Goal: Task Accomplishment & Management: Manage account settings

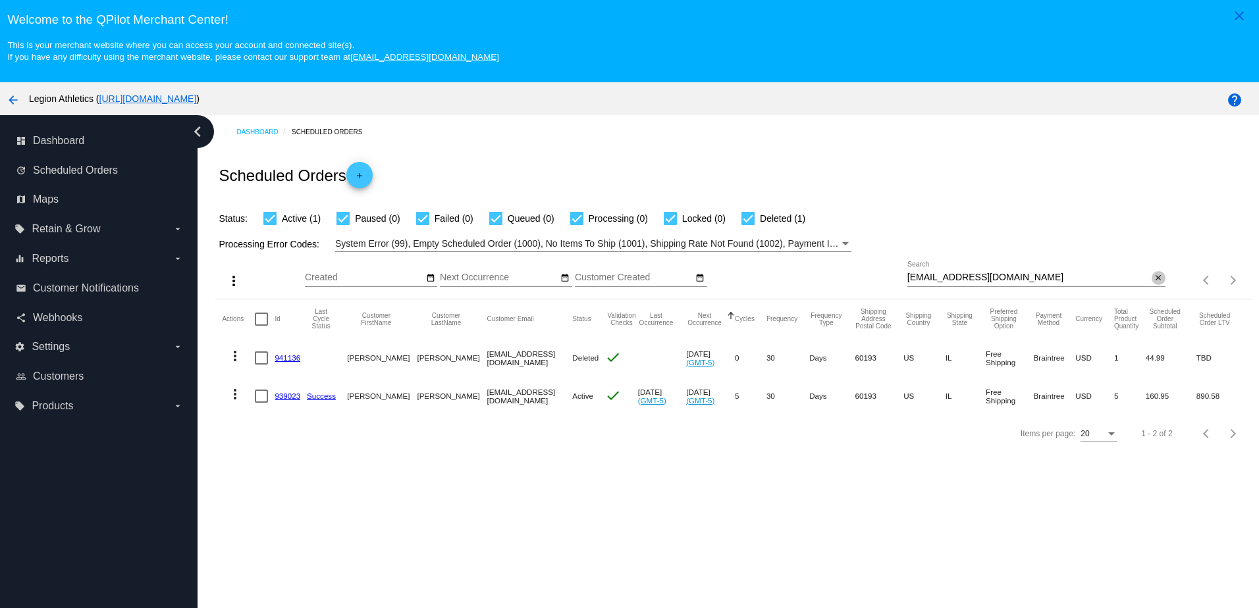
click at [1153, 280] on mat-icon "close" at bounding box center [1157, 278] width 9 height 11
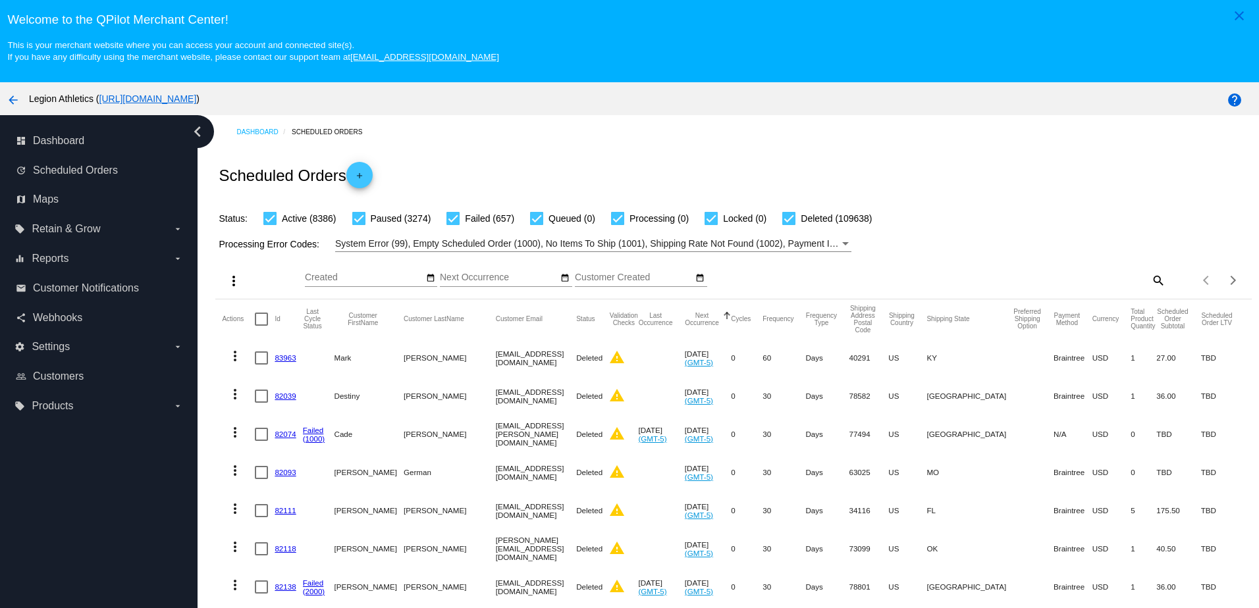
click at [1149, 287] on mat-icon "search" at bounding box center [1157, 280] width 16 height 20
click at [1060, 279] on input "Search" at bounding box center [1036, 278] width 258 height 11
paste input "[EMAIL_ADDRESS][DOMAIN_NAME]"
type input "[EMAIL_ADDRESS][DOMAIN_NAME]"
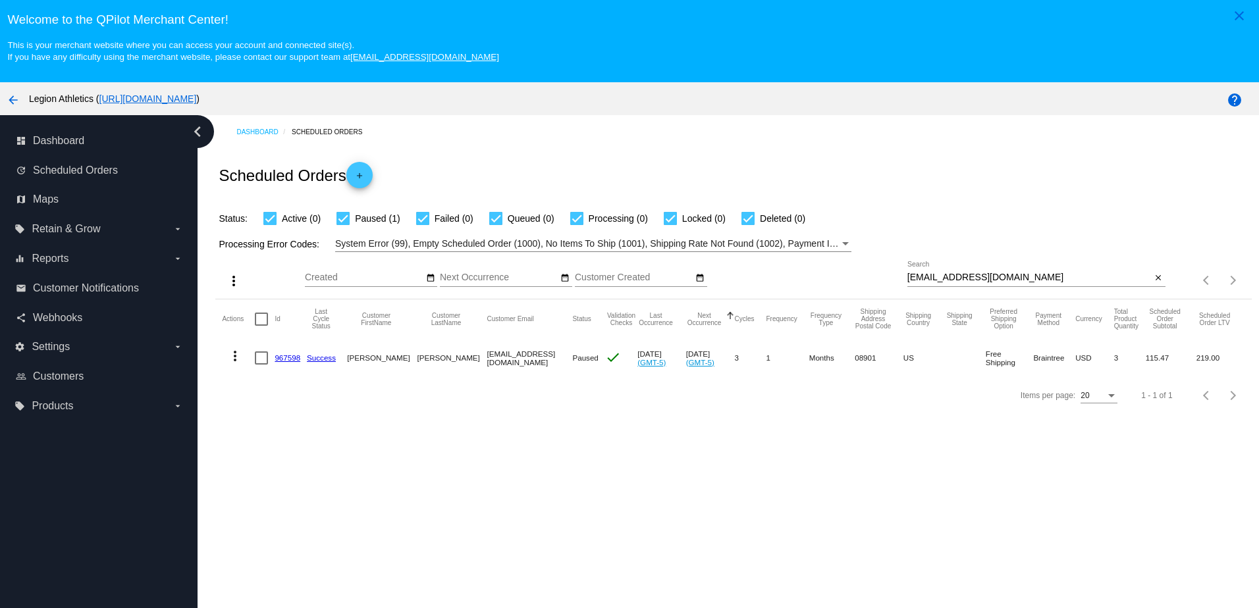
click at [301, 361] on mat-cell "967598" at bounding box center [291, 358] width 32 height 38
click at [295, 361] on link "967598" at bounding box center [288, 358] width 26 height 9
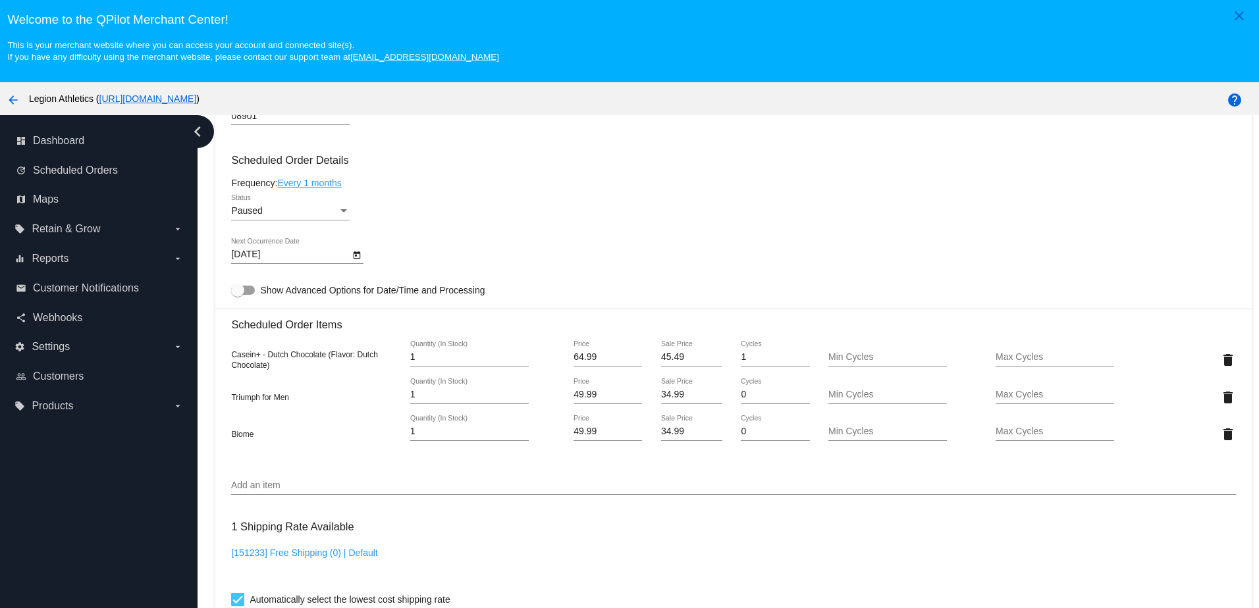
scroll to position [790, 0]
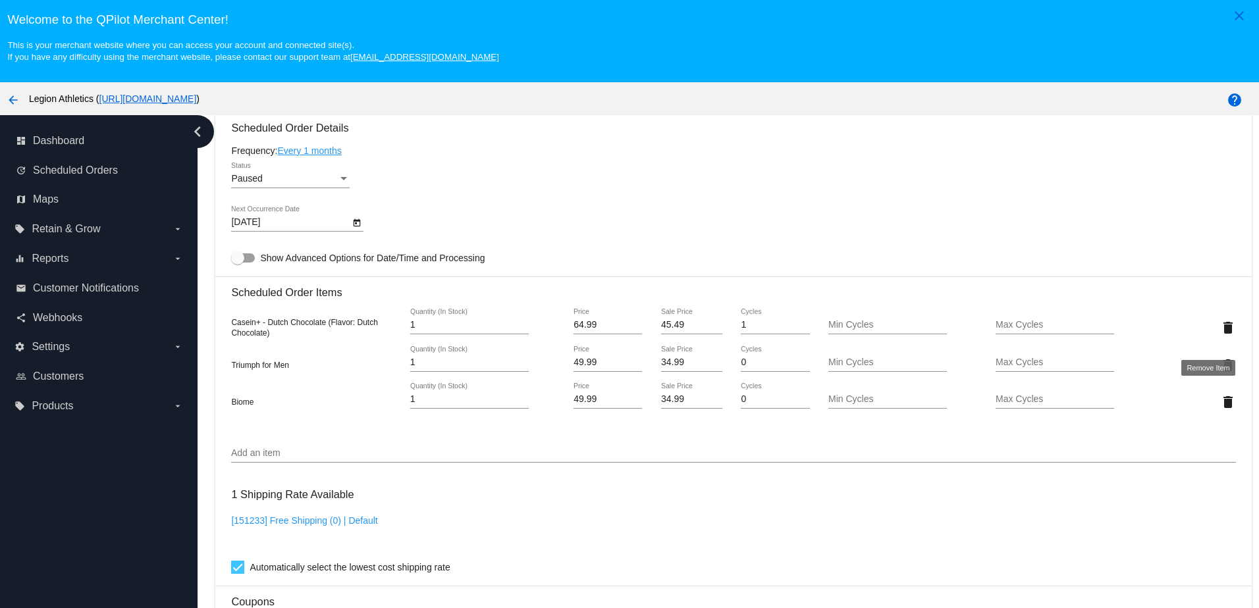
click at [1220, 335] on mat-icon "delete" at bounding box center [1228, 328] width 16 height 16
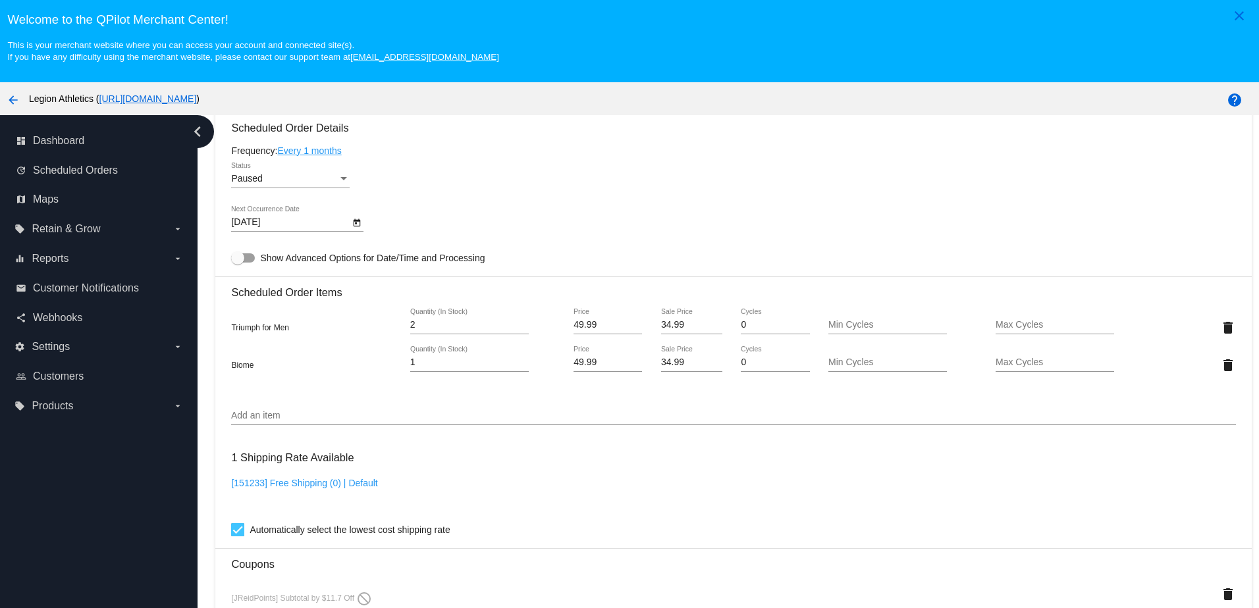
type input "2"
click at [519, 330] on input "2" at bounding box center [469, 325] width 119 height 11
type input "2"
click at [516, 368] on input "2" at bounding box center [469, 362] width 119 height 11
click at [549, 242] on div "10/9/2025 Next Occurrence Date" at bounding box center [733, 225] width 1004 height 38
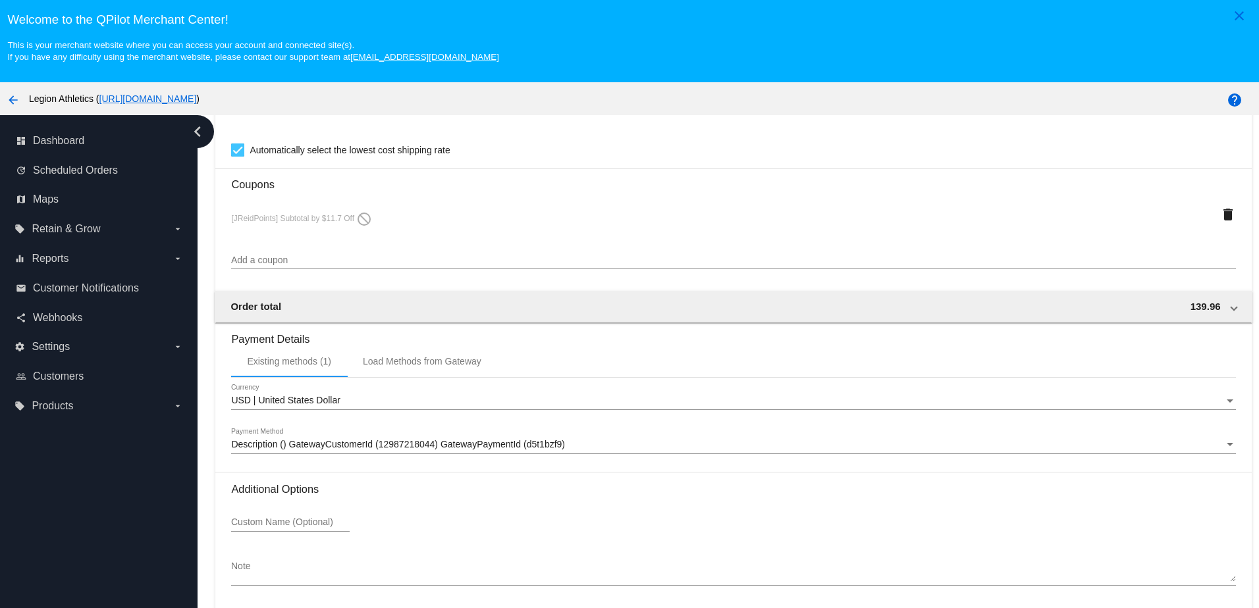
scroll to position [84, 0]
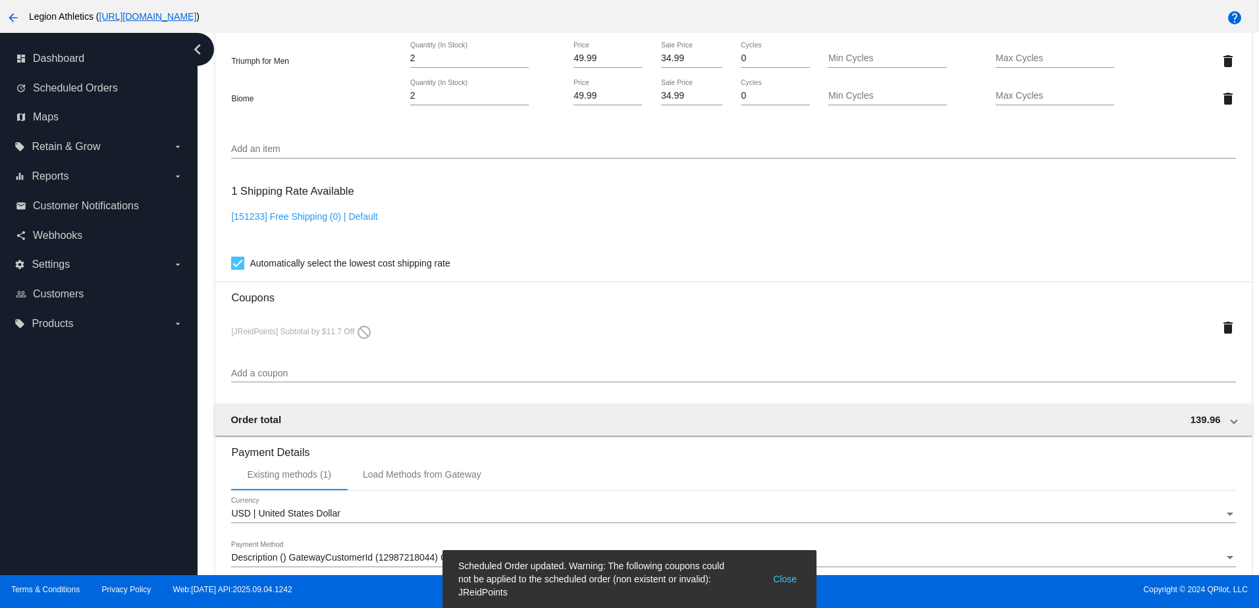
scroll to position [917, 0]
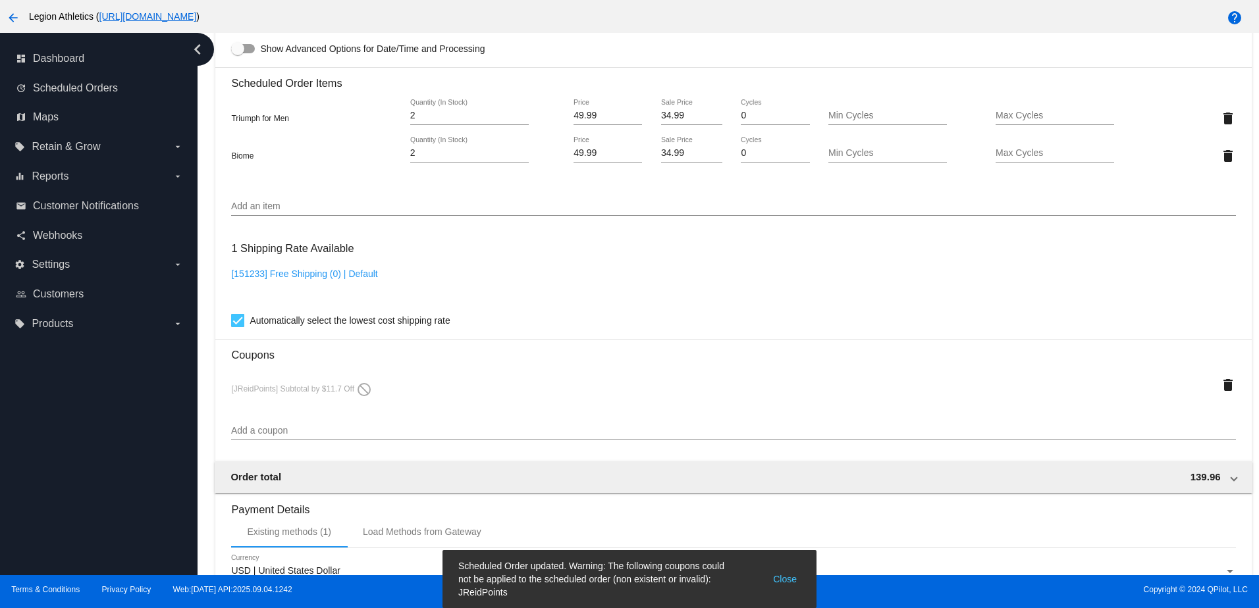
click at [796, 582] on button "Close" at bounding box center [785, 580] width 32 height 40
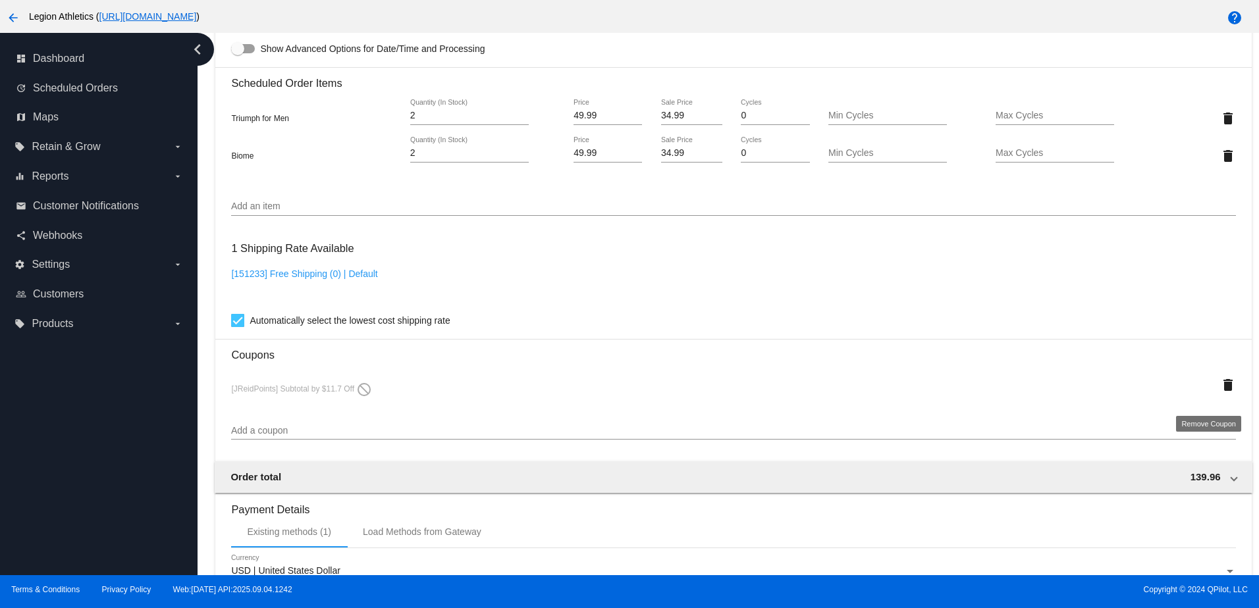
click at [1220, 393] on mat-icon "delete" at bounding box center [1228, 385] width 16 height 16
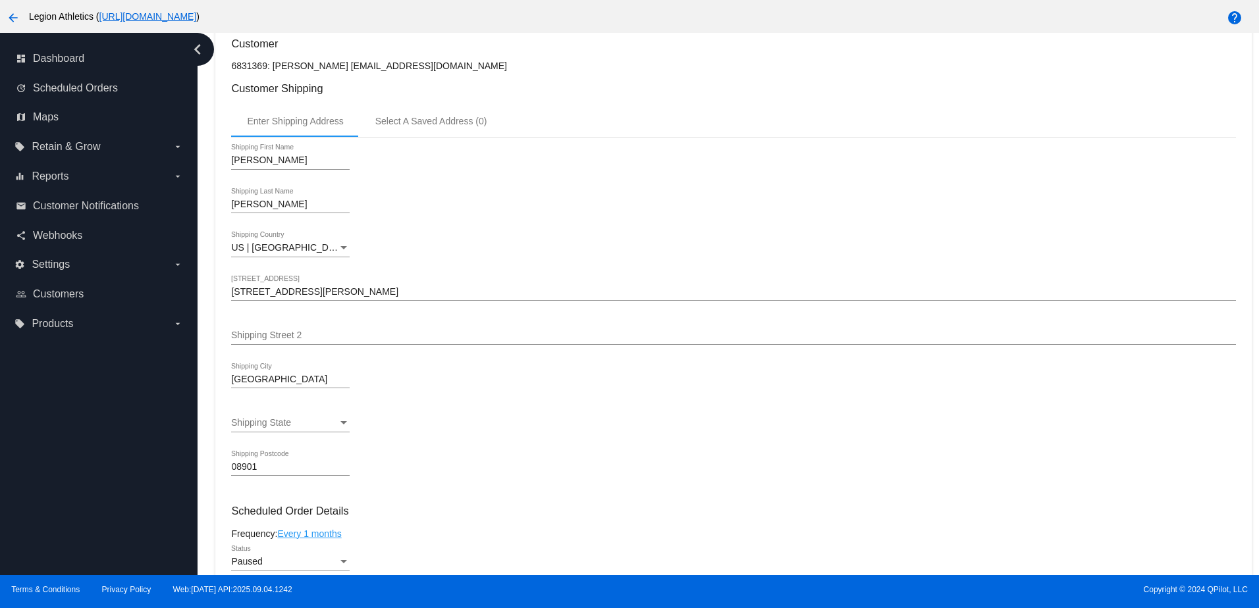
scroll to position [61, 0]
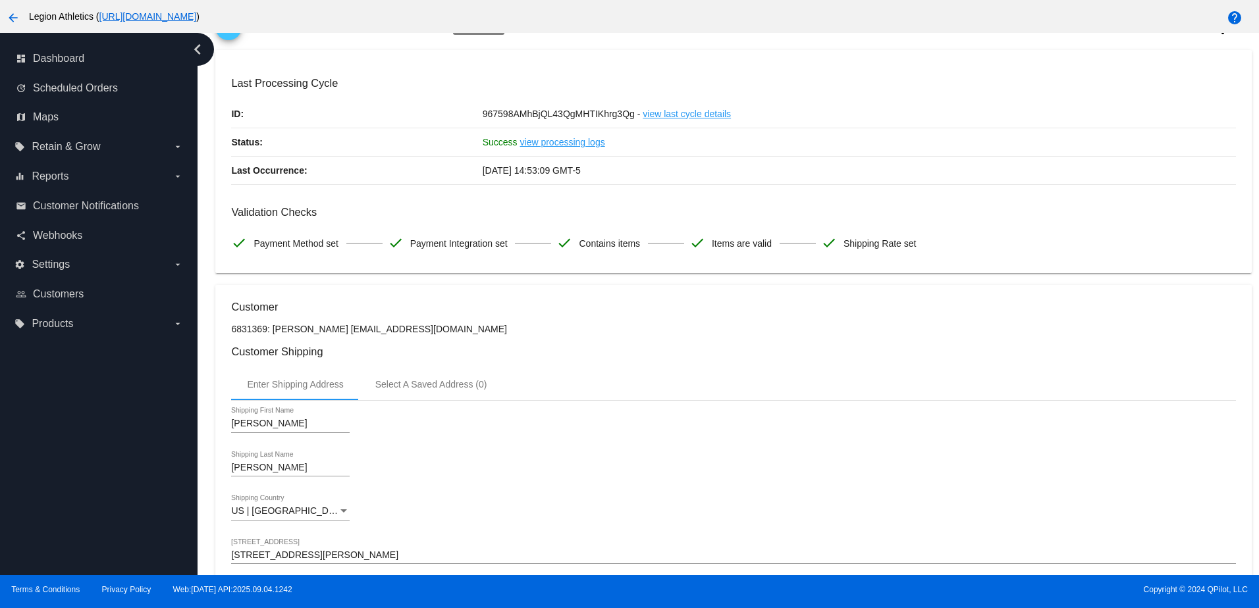
drag, startPoint x: 435, startPoint y: 342, endPoint x: 329, endPoint y: 336, distance: 106.1
drag, startPoint x: 330, startPoint y: 336, endPoint x: 454, endPoint y: 340, distance: 124.5
drag, startPoint x: 441, startPoint y: 333, endPoint x: 329, endPoint y: 338, distance: 112.7
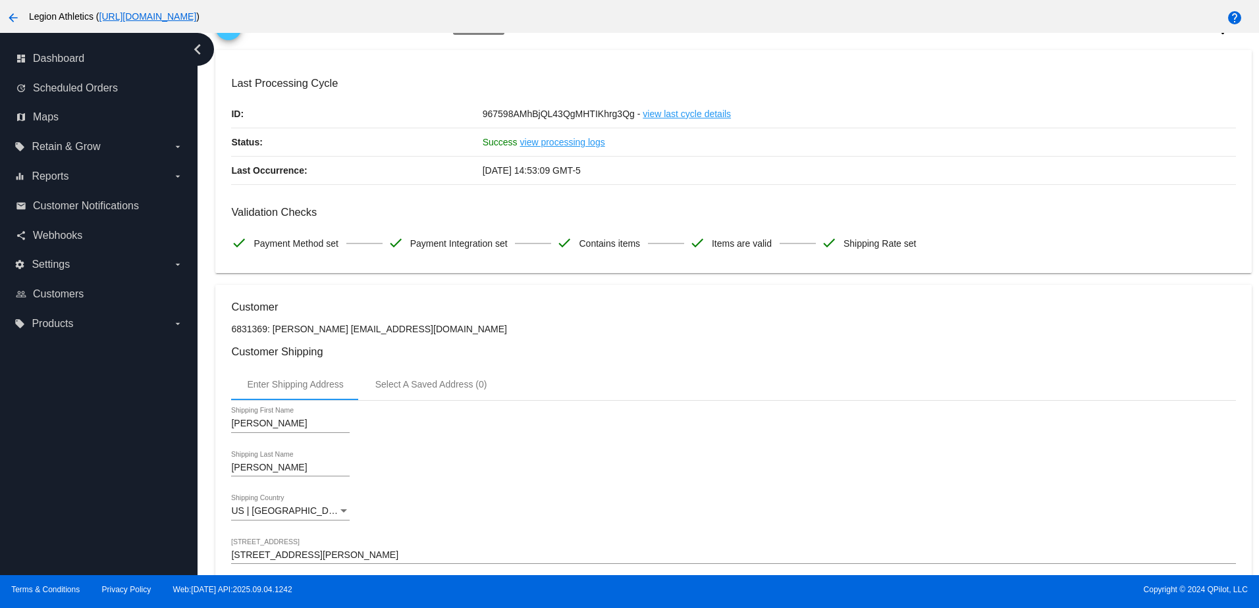
click at [329, 334] on p "6831369: Jeffrey Reed maxtdog@optonline.net" at bounding box center [733, 329] width 1004 height 11
copy p "[EMAIL_ADDRESS][DOMAIN_NAME]"
click at [468, 312] on h3 "Customer" at bounding box center [733, 307] width 1004 height 13
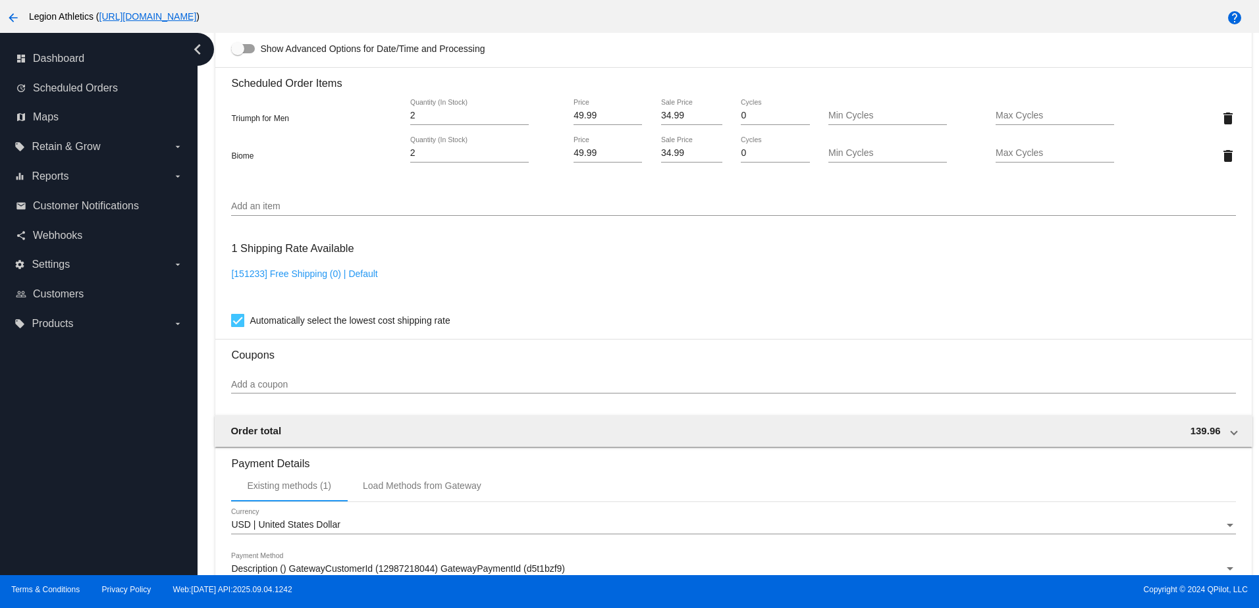
scroll to position [1115, 0]
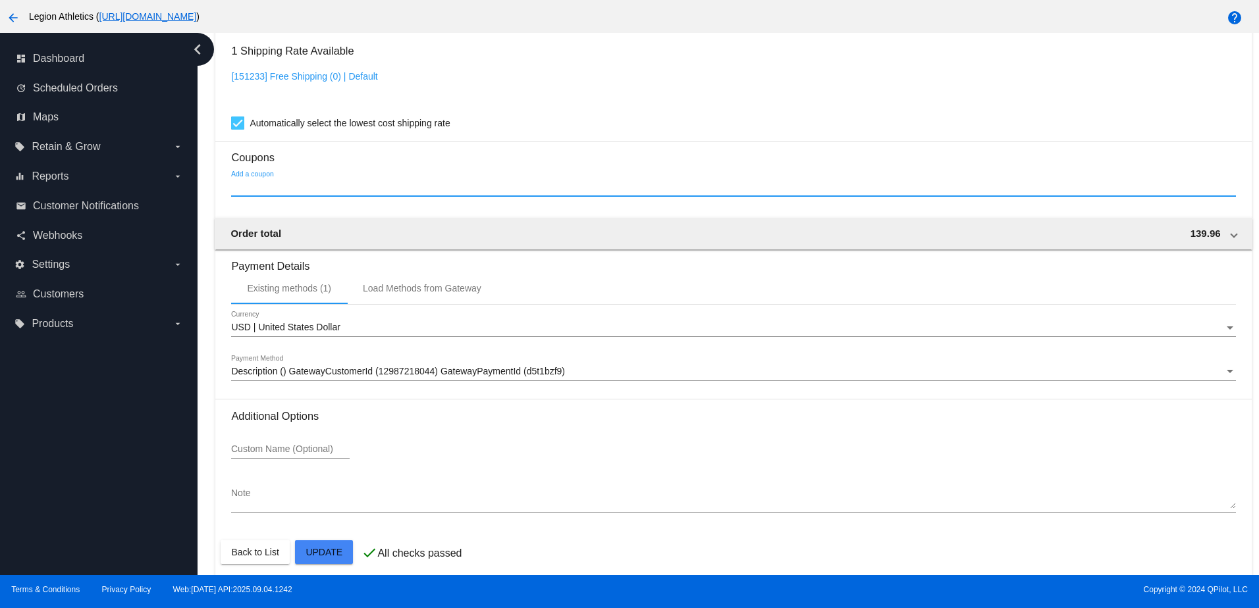
click at [309, 193] on input "Add a coupon" at bounding box center [733, 187] width 1004 height 11
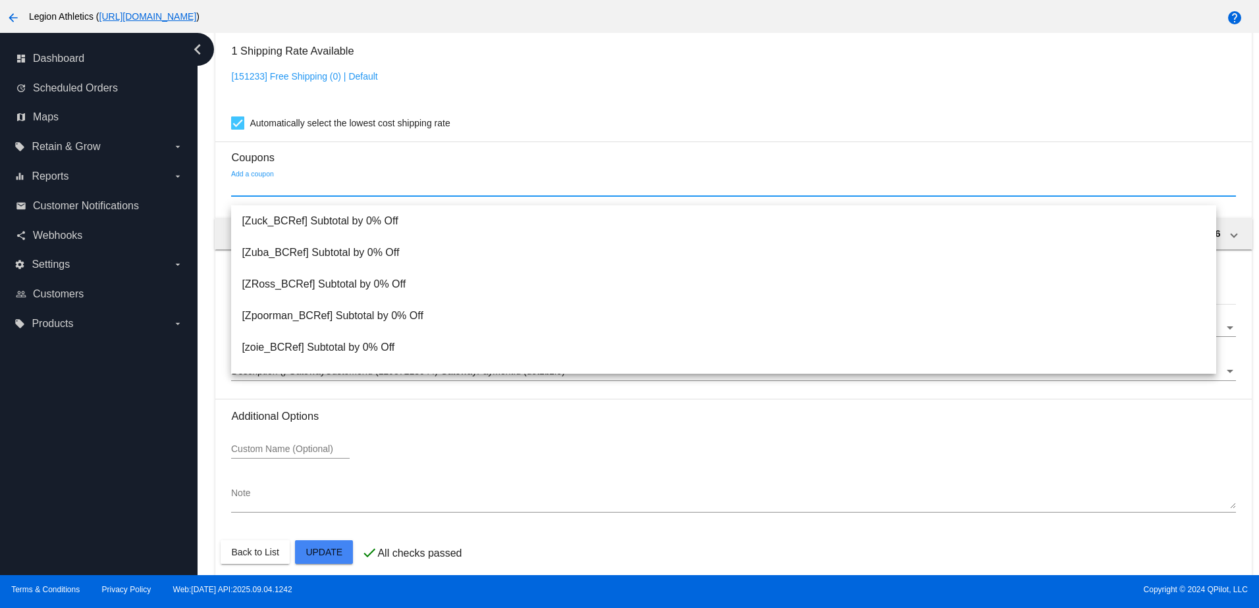
paste input "JRPoints"
type input "JRPoints"
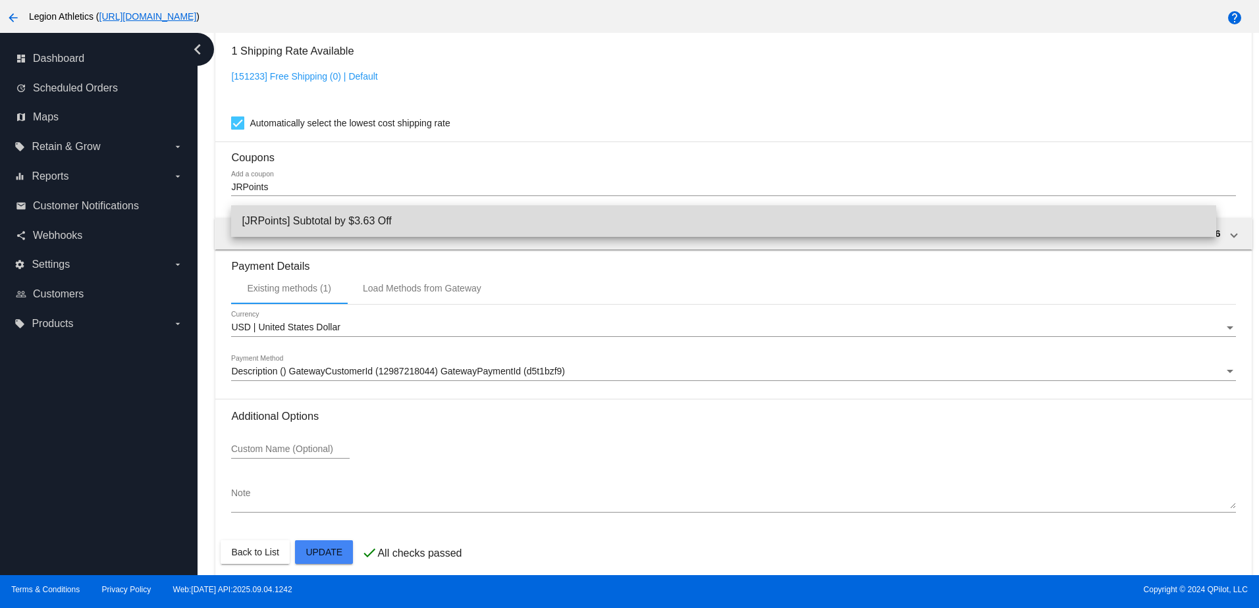
click at [387, 216] on span "[JRPoints] Subtotal by $3.63 Off" at bounding box center [723, 221] width 963 height 32
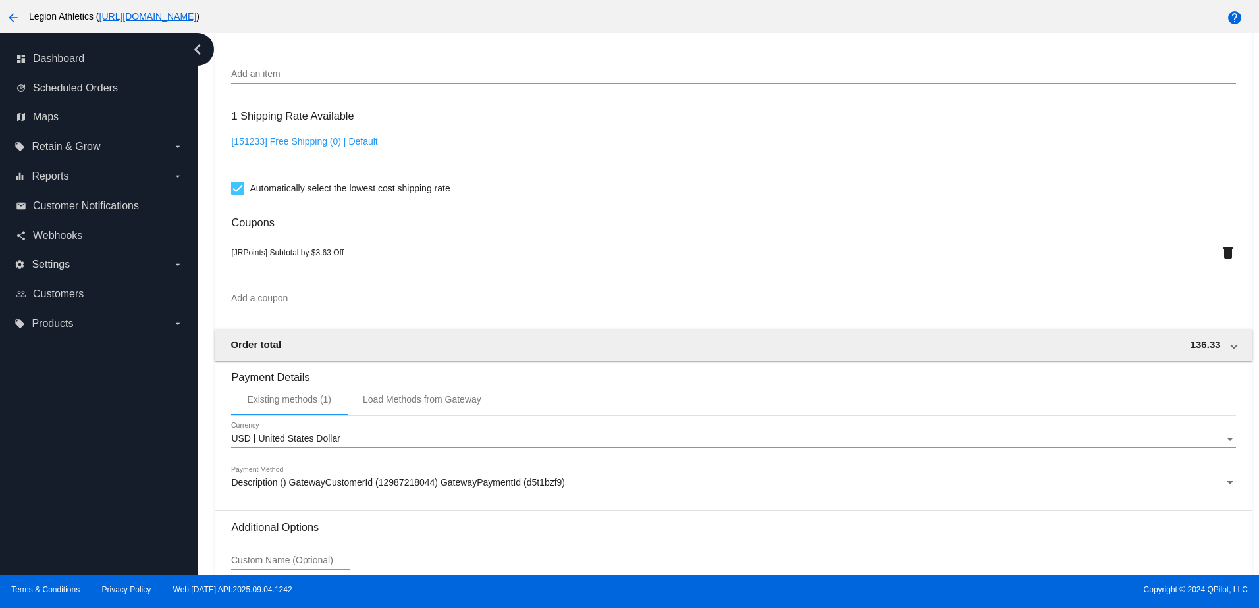
scroll to position [1180, 0]
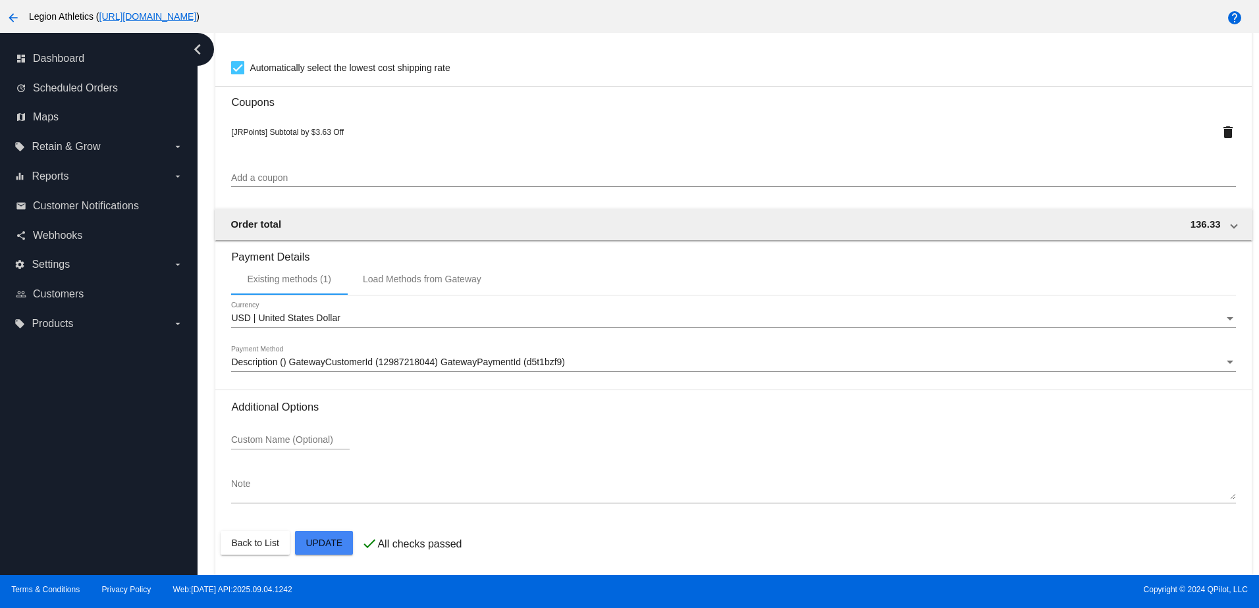
click at [257, 116] on div "[JRPoints] Subtotal by $3.63 Off delete" at bounding box center [733, 132] width 1004 height 46
click at [277, 105] on h3 "Coupons" at bounding box center [733, 97] width 1004 height 22
click at [205, 458] on div "Dashboard Scheduled Orders arrow_back Scheduled Order #967598 Paused more_vert …" at bounding box center [728, 304] width 1061 height 542
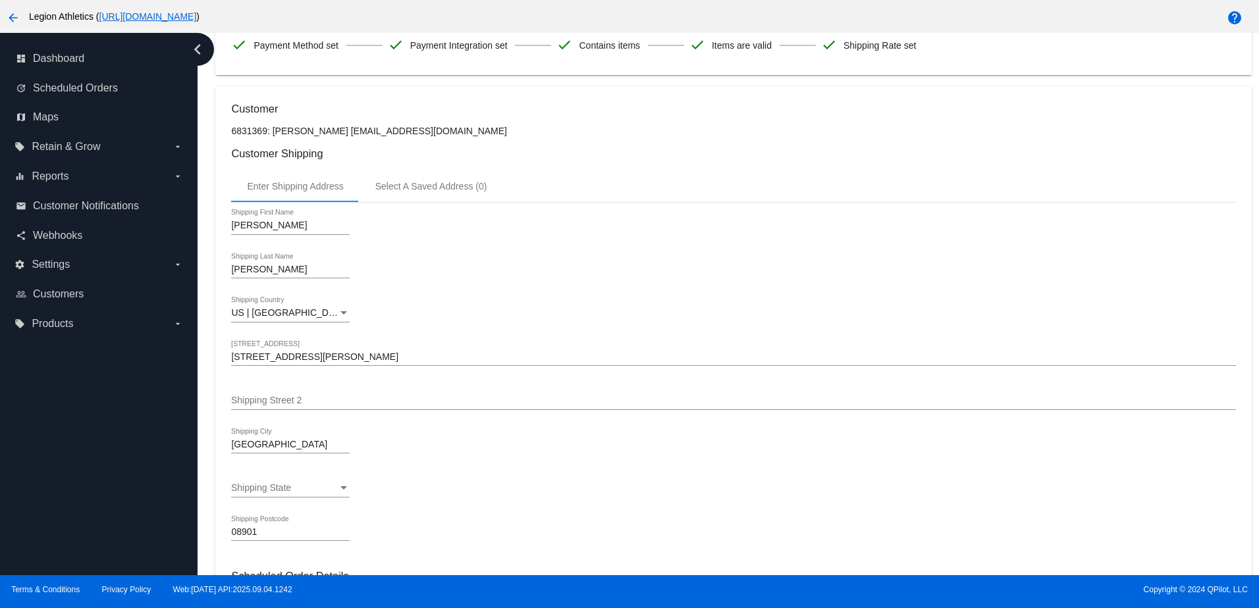
scroll to position [0, 0]
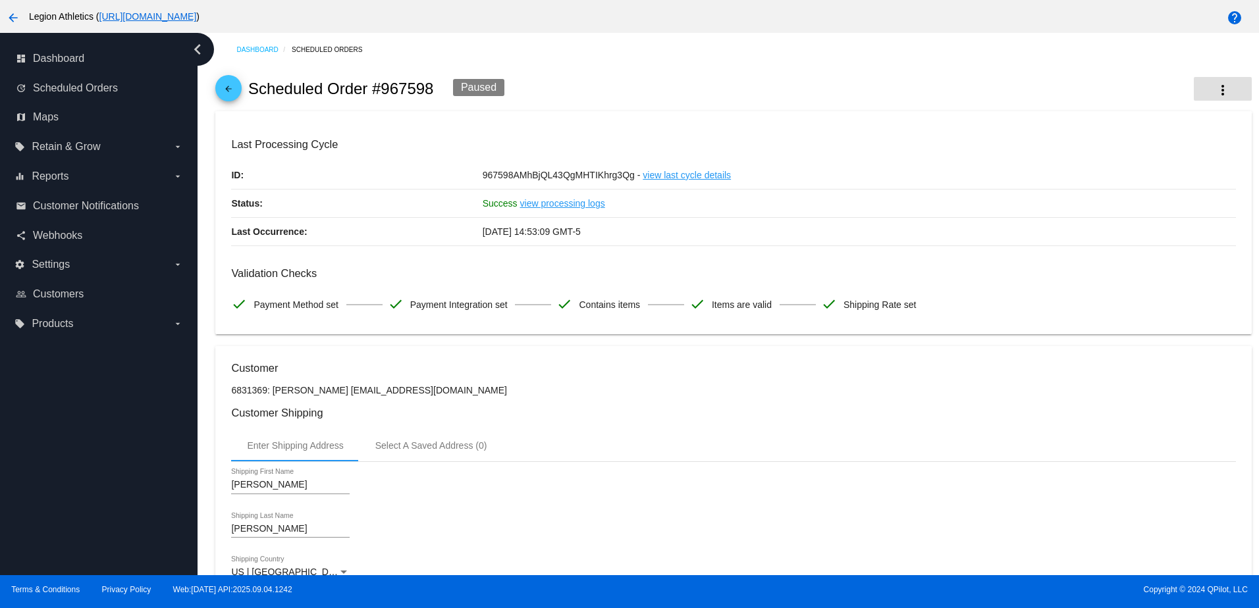
click at [1198, 80] on button "more_vert" at bounding box center [1223, 89] width 58 height 24
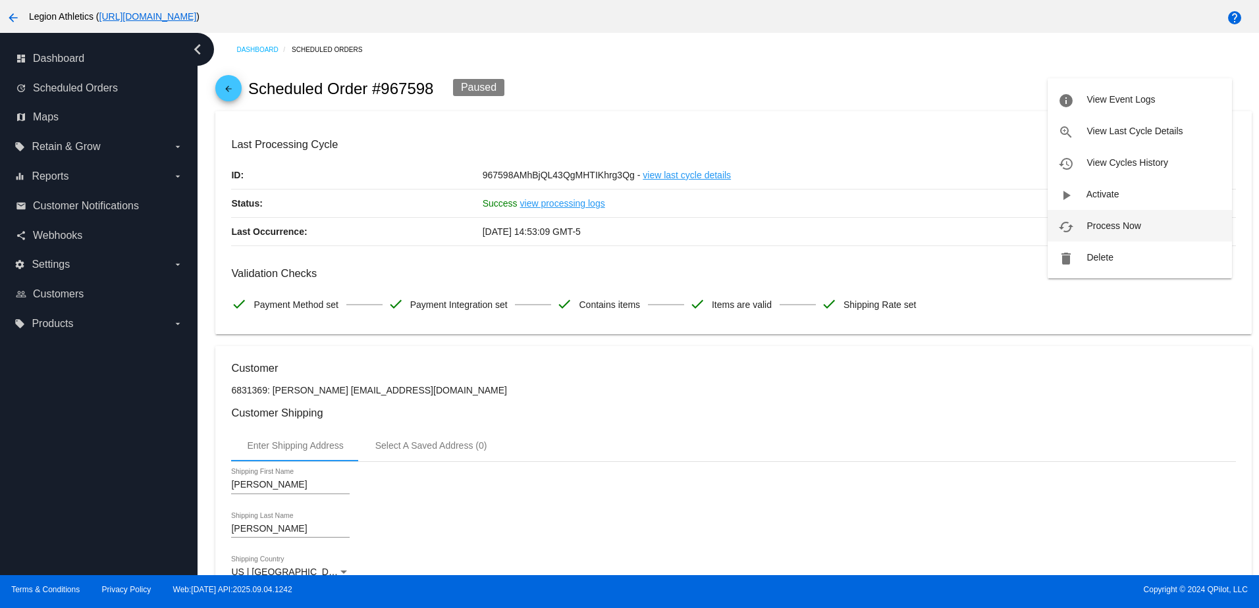
click at [1101, 228] on span "Process Now" at bounding box center [1113, 226] width 54 height 11
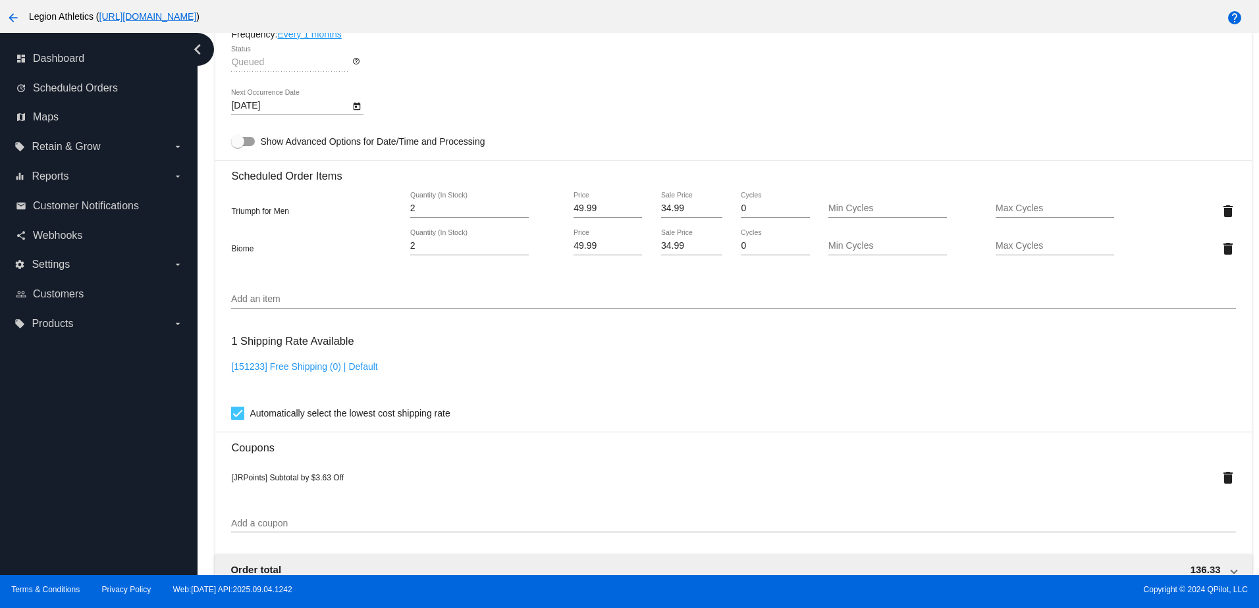
scroll to position [856, 0]
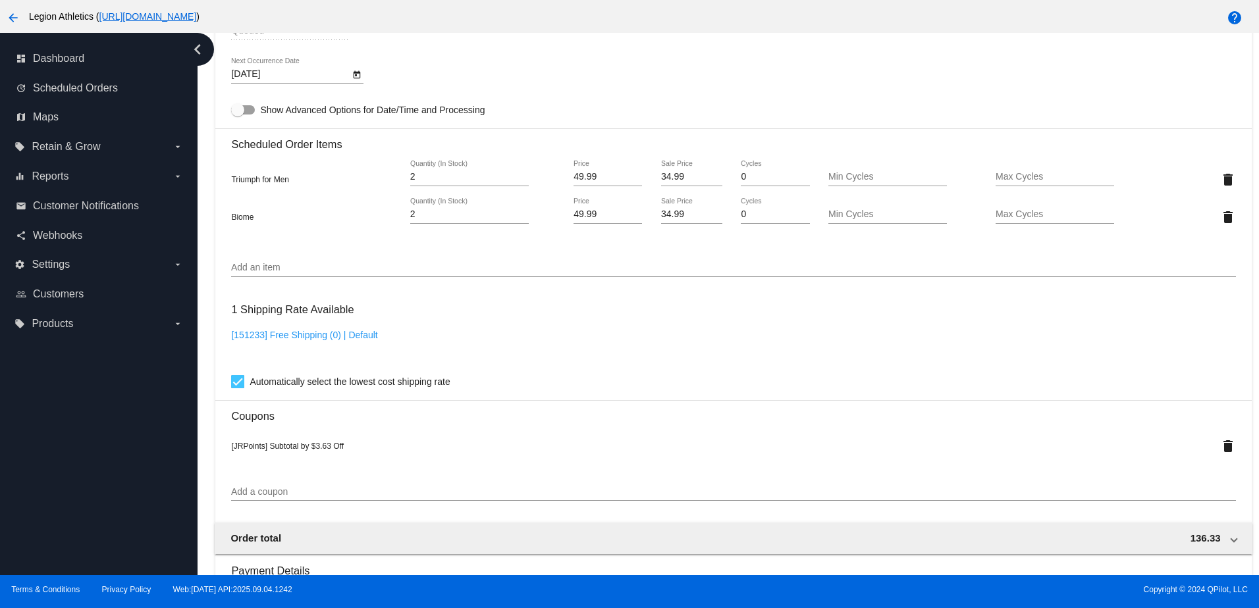
drag, startPoint x: 523, startPoint y: 188, endPoint x: 521, endPoint y: 209, distance: 21.8
type input "1"
click at [523, 182] on input "1" at bounding box center [469, 177] width 119 height 11
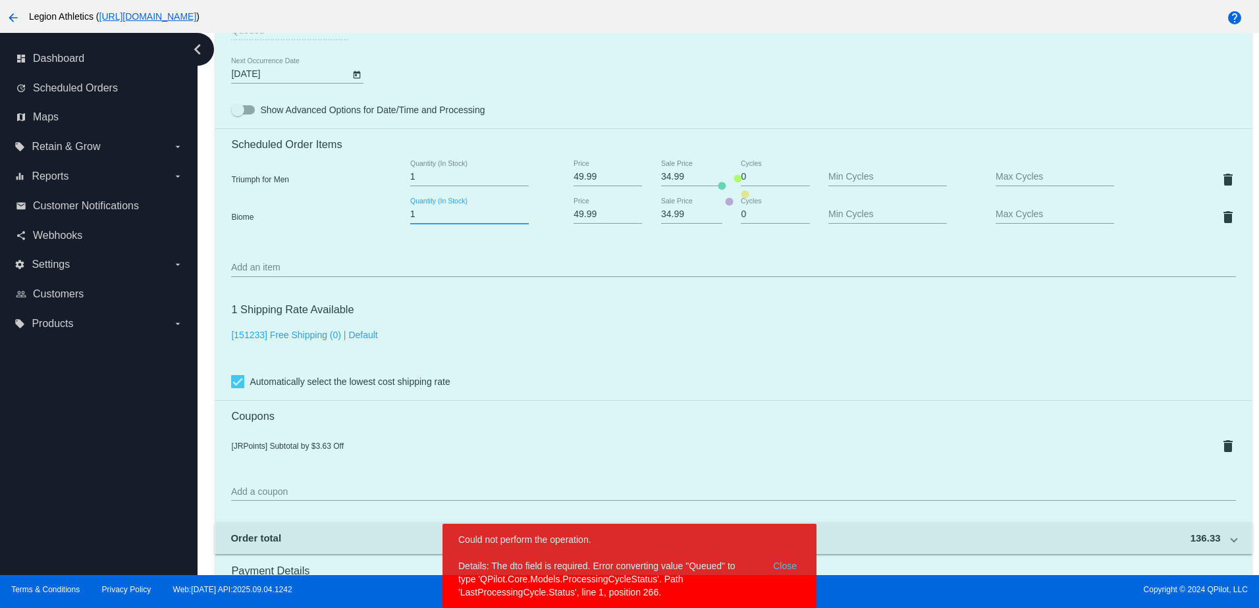
type input "1"
click at [520, 220] on input "1" at bounding box center [469, 214] width 119 height 11
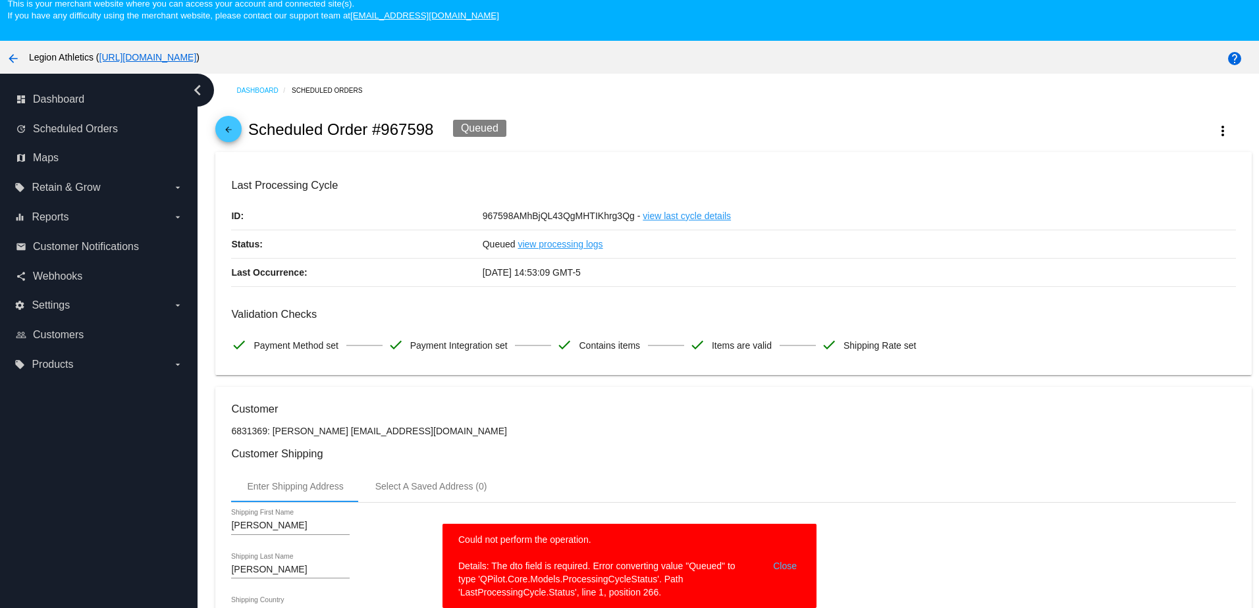
scroll to position [0, 0]
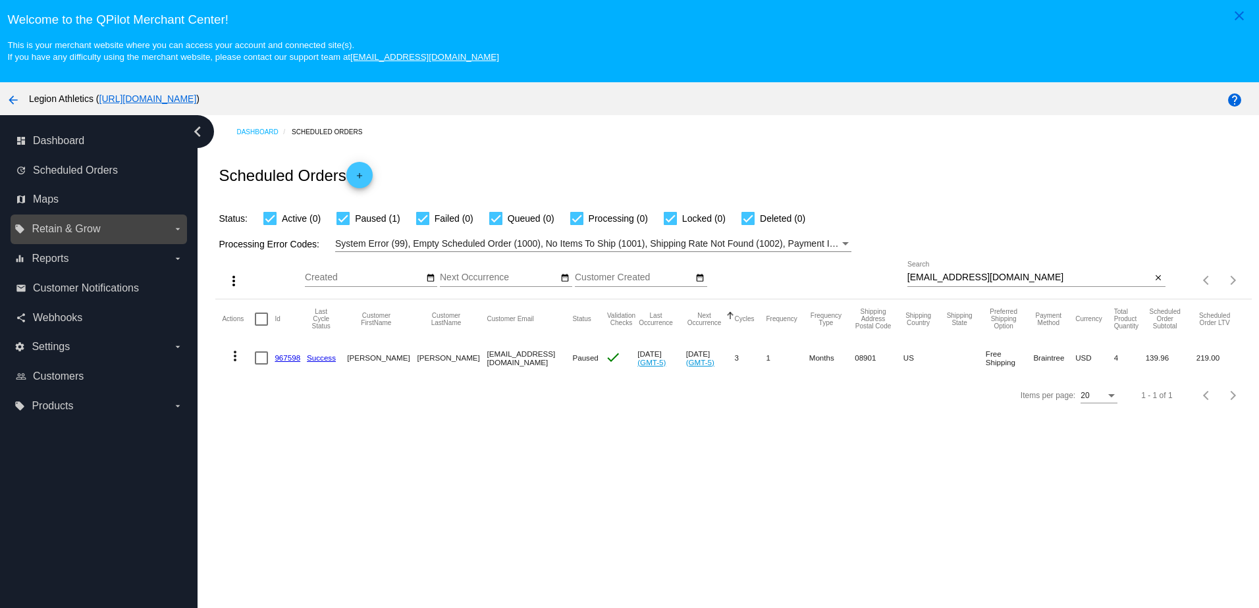
click at [74, 232] on span "Retain & Grow" at bounding box center [66, 229] width 68 height 12
click at [0, 0] on input "local_offer Retain & Grow arrow_drop_down" at bounding box center [0, 0] width 0 height 0
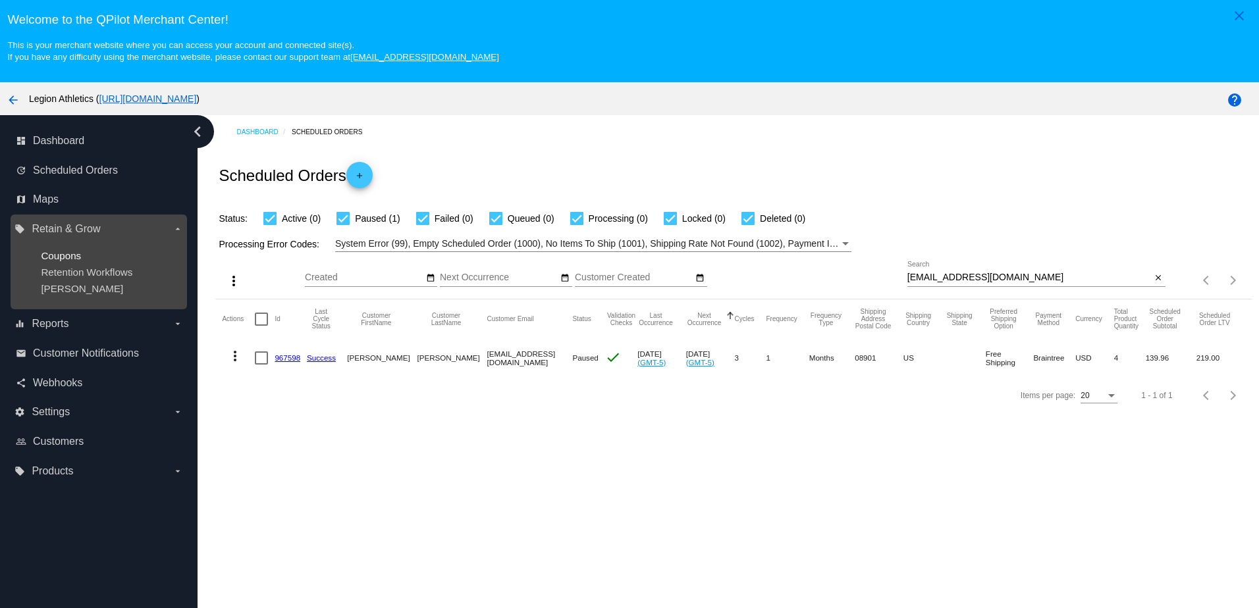
click at [73, 260] on span "Coupons" at bounding box center [61, 255] width 40 height 11
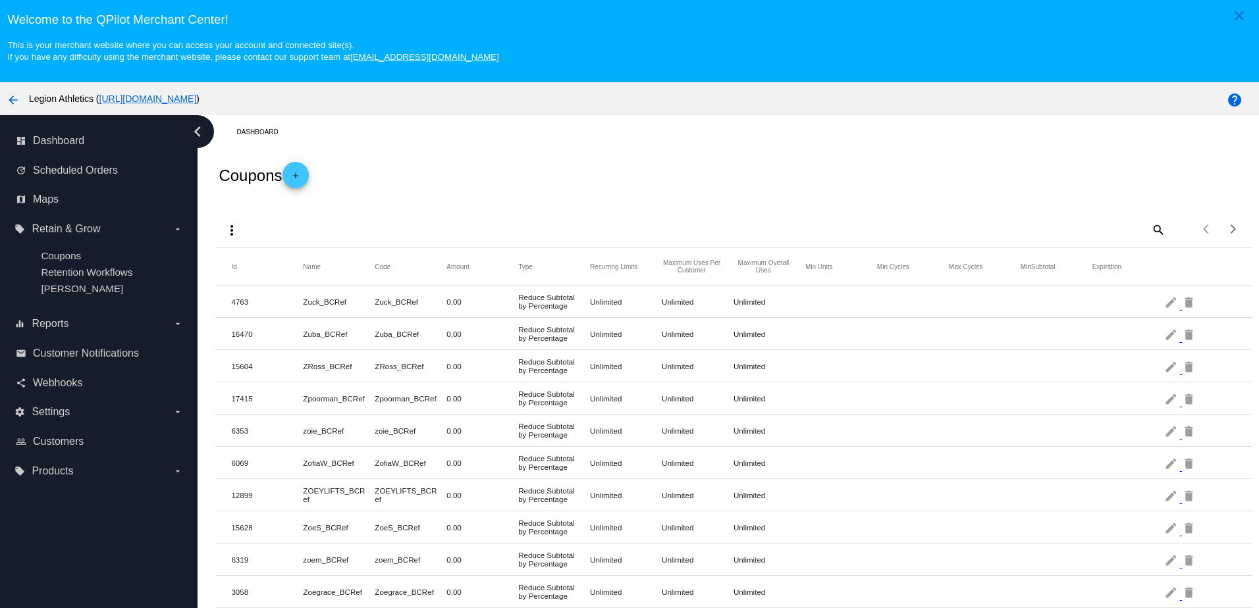
click at [308, 184] on h2 "Coupons add" at bounding box center [264, 175] width 90 height 26
click at [304, 180] on mat-icon "add" at bounding box center [296, 179] width 16 height 16
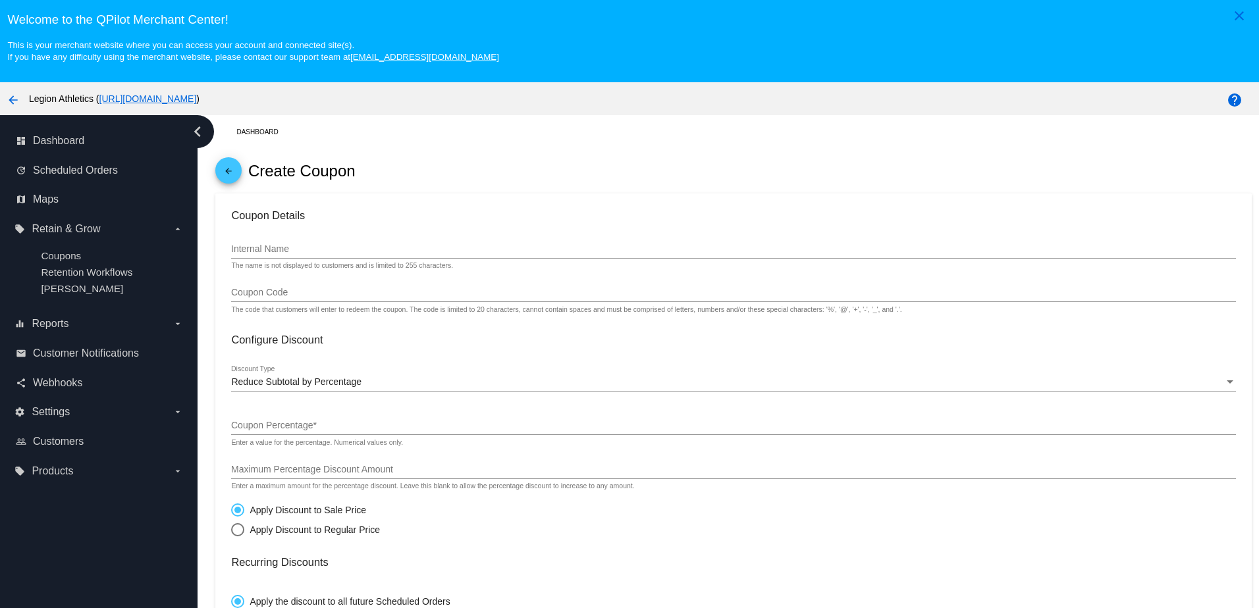
click at [271, 251] on input "Internal Name" at bounding box center [733, 249] width 1004 height 11
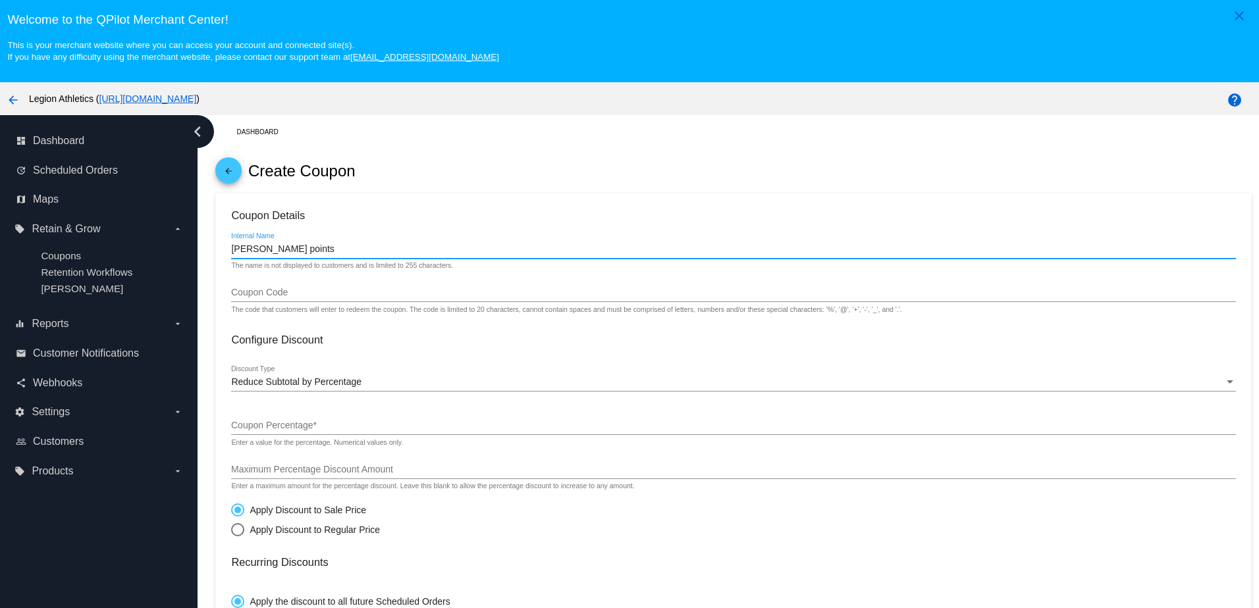
paste input "[EMAIL_ADDRESS][DOMAIN_NAME]"
type input "[PERSON_NAME] points [EMAIL_ADDRESS][DOMAIN_NAME] (121)"
click at [265, 298] on input "Coupon Code" at bounding box center [733, 293] width 1004 height 11
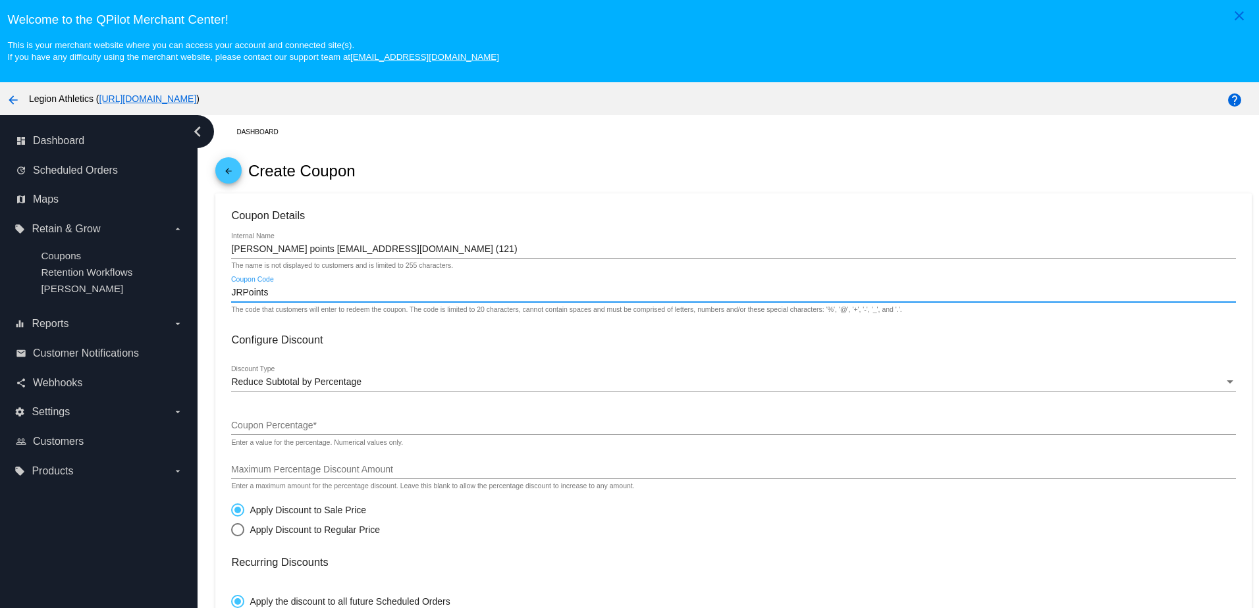
type input "JRPoints"
click at [274, 383] on span "Reduce Subtotal by Percentage" at bounding box center [296, 382] width 130 height 11
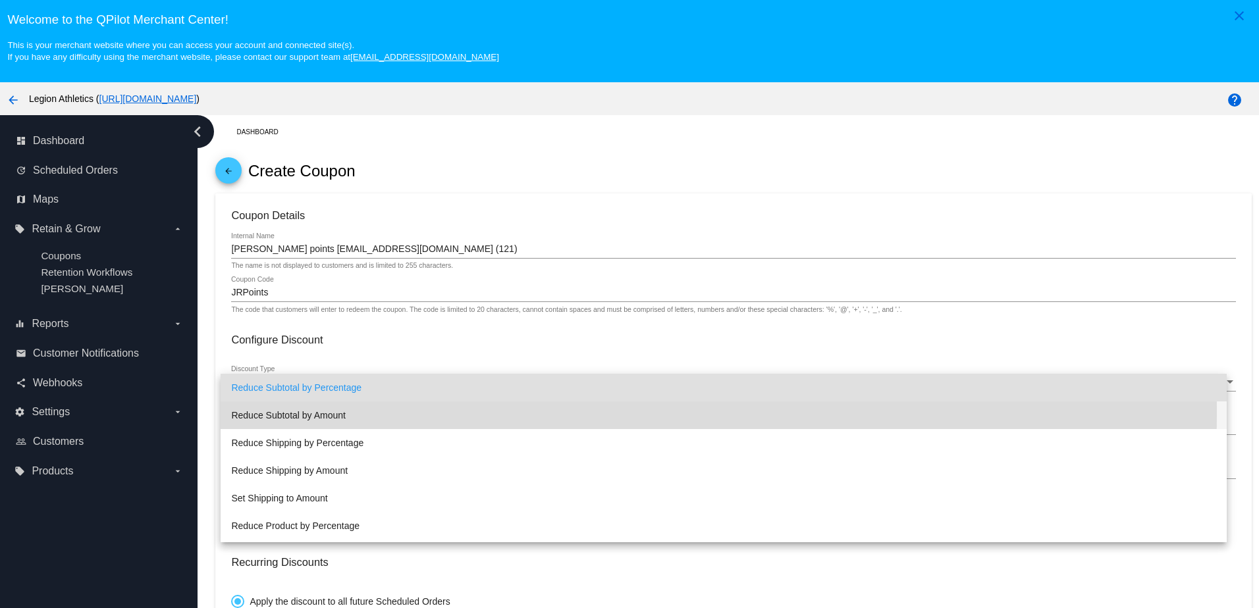
click at [327, 412] on span "Reduce Subtotal by Amount" at bounding box center [723, 416] width 984 height 28
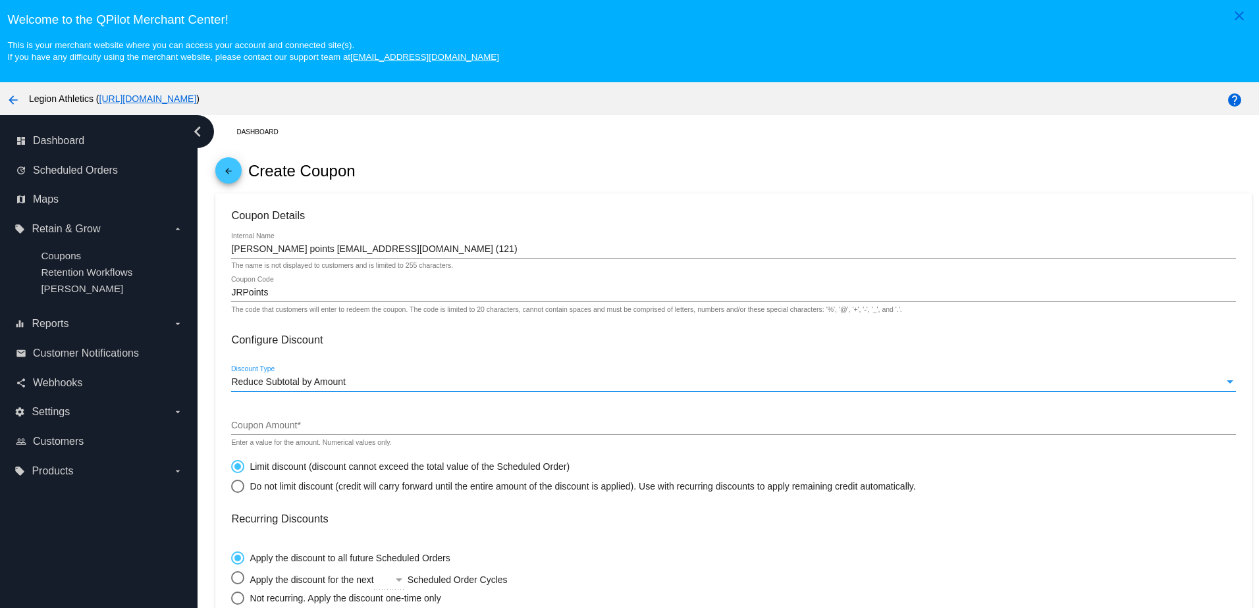
drag, startPoint x: 293, startPoint y: 420, endPoint x: 290, endPoint y: 426, distance: 6.8
click at [290, 425] on div "Coupon Amount *" at bounding box center [733, 423] width 1004 height 26
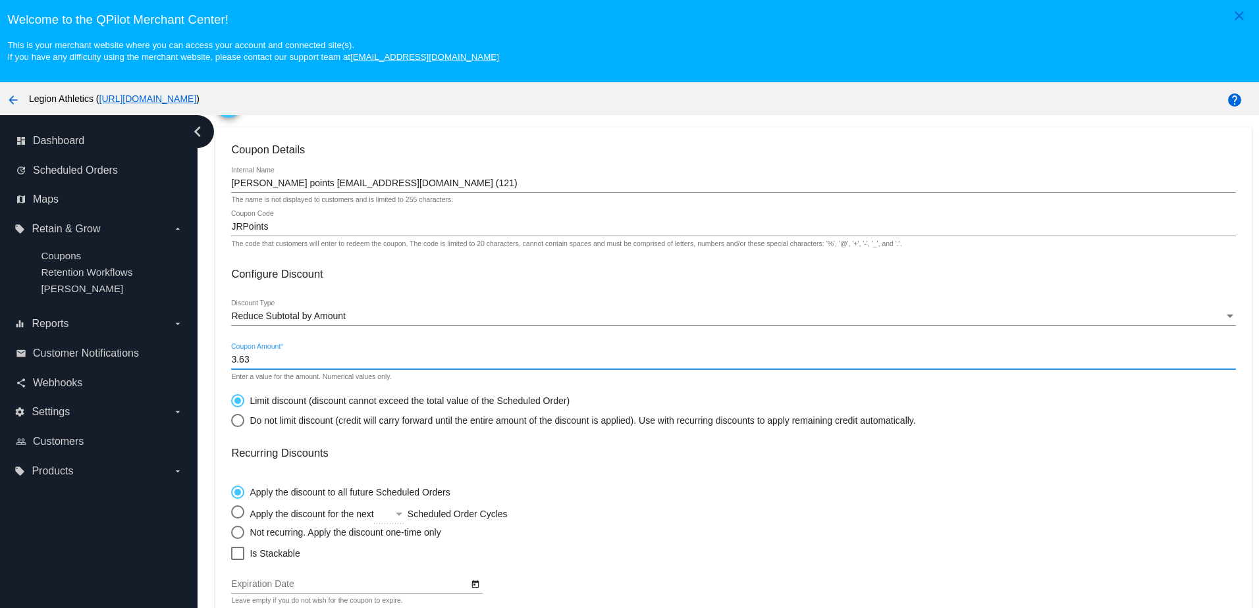
scroll to position [132, 0]
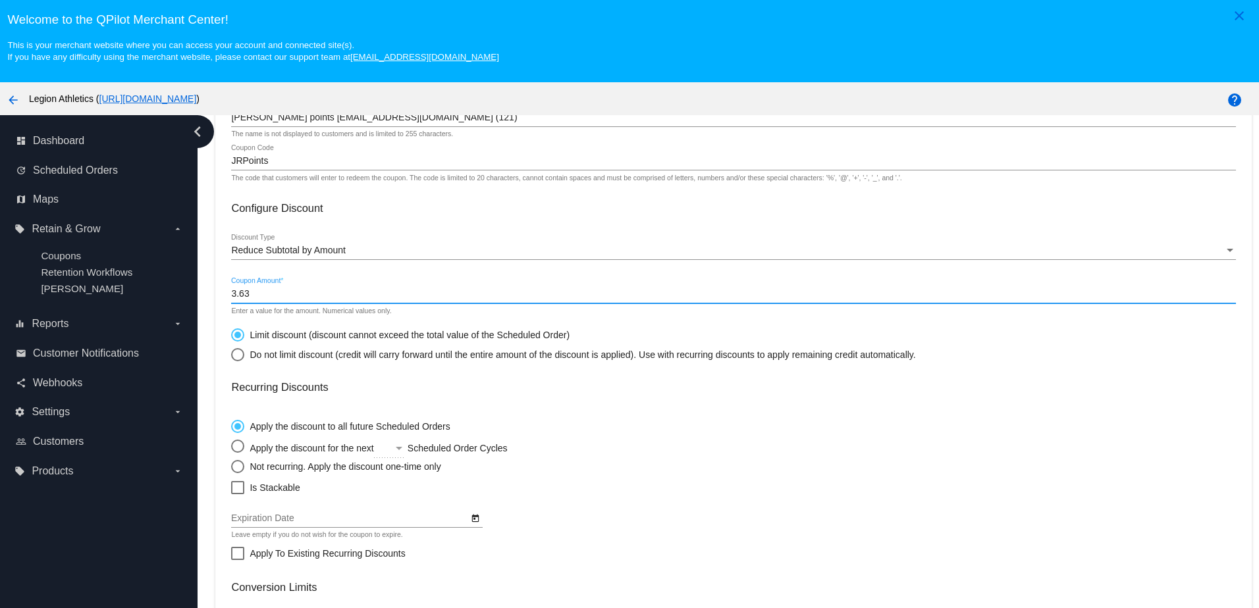
type input "3.63"
click at [281, 467] on label "Not recurring. Apply the discount one-time only" at bounding box center [335, 466] width 209 height 13
click at [231, 467] on input "Not recurring. Apply the discount one-time only" at bounding box center [230, 466] width 1 height 1
radio input "true"
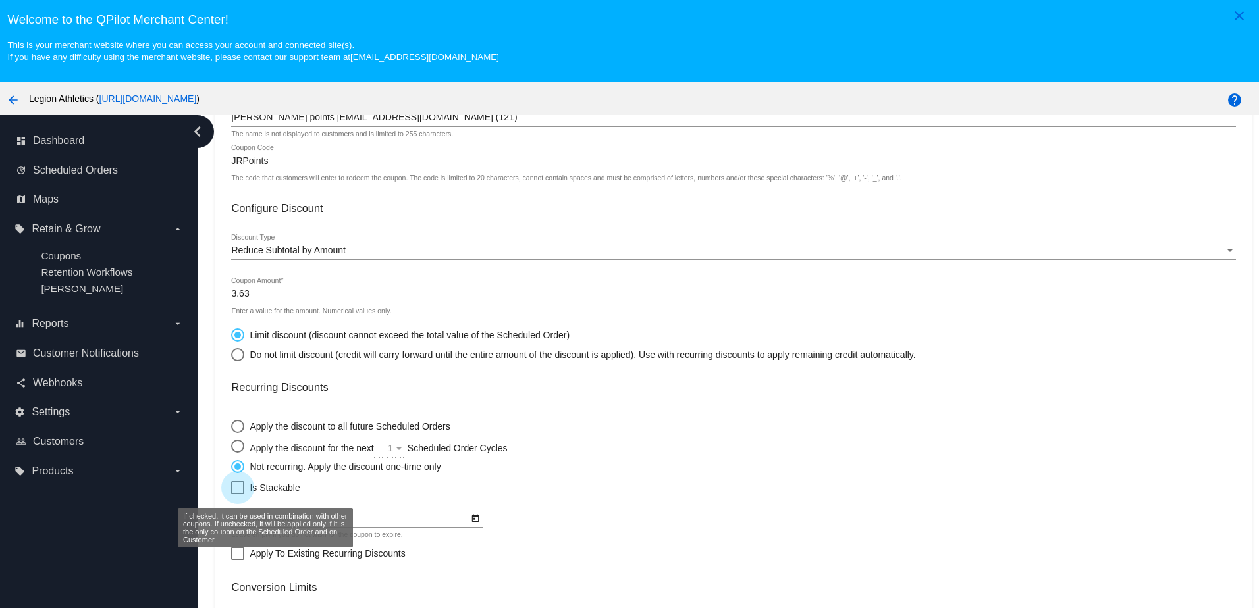
click at [265, 488] on span "Is Stackable" at bounding box center [275, 488] width 50 height 16
click at [238, 494] on input "Is Stackable" at bounding box center [237, 494] width 1 height 1
checkbox input "true"
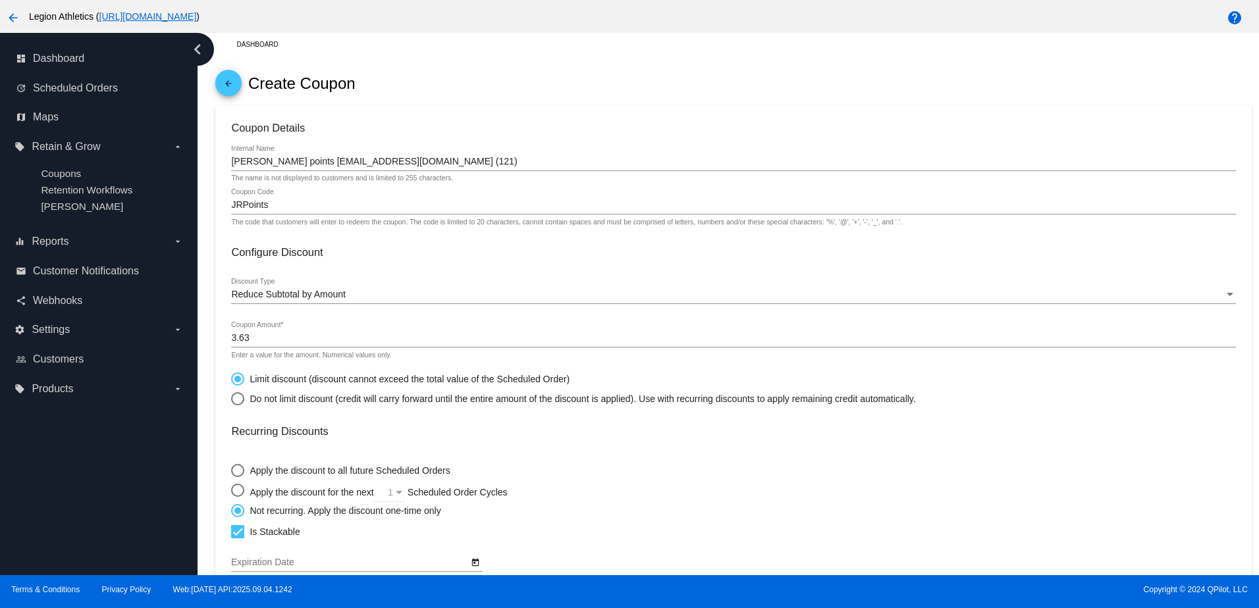
scroll to position [0, 0]
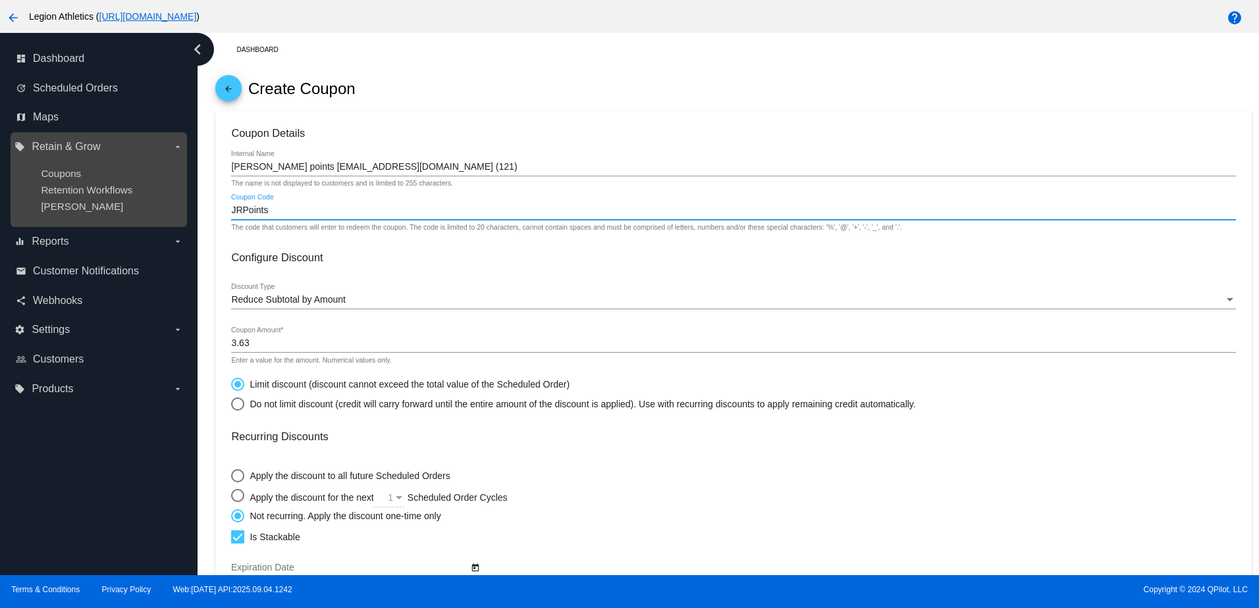
drag, startPoint x: 231, startPoint y: 216, endPoint x: 162, endPoint y: 220, distance: 69.2
click at [162, 220] on div "dashboard Dashboard update Scheduled Orders map Maps local_offer Retain & Grow …" at bounding box center [629, 304] width 1259 height 542
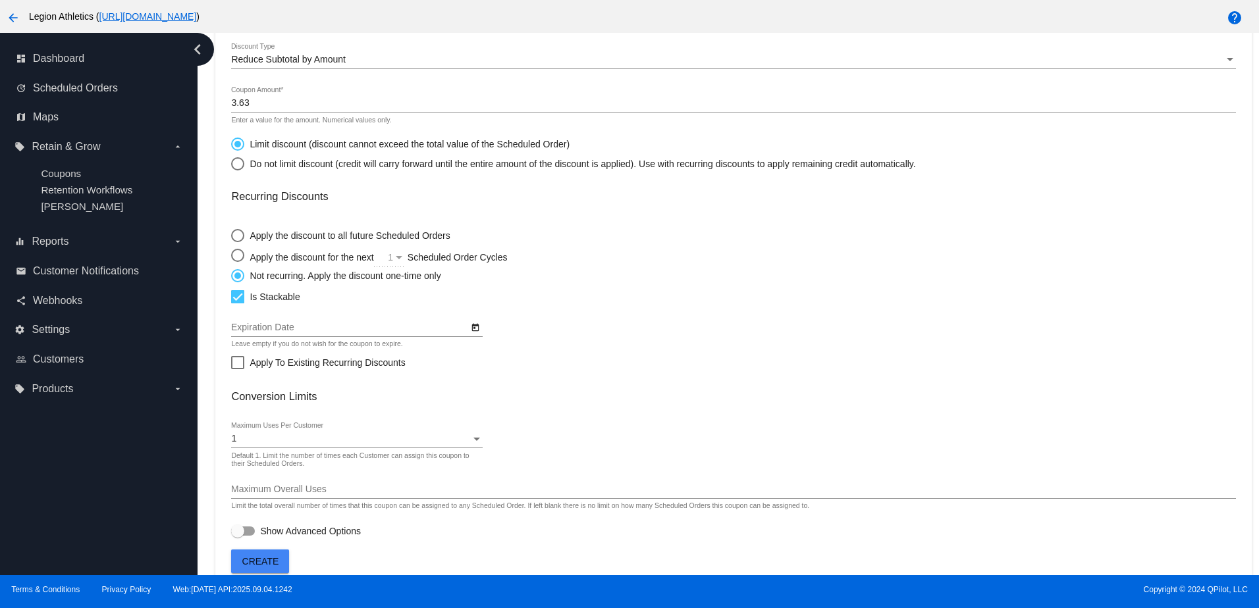
scroll to position [259, 0]
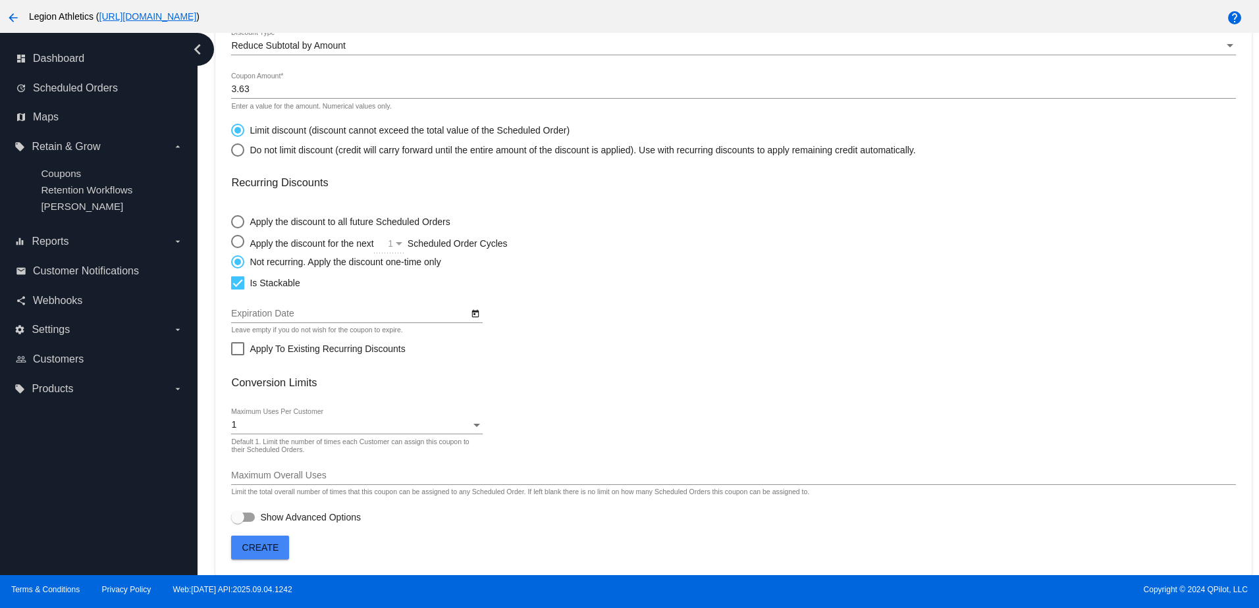
click at [263, 551] on span "Create" at bounding box center [260, 547] width 37 height 11
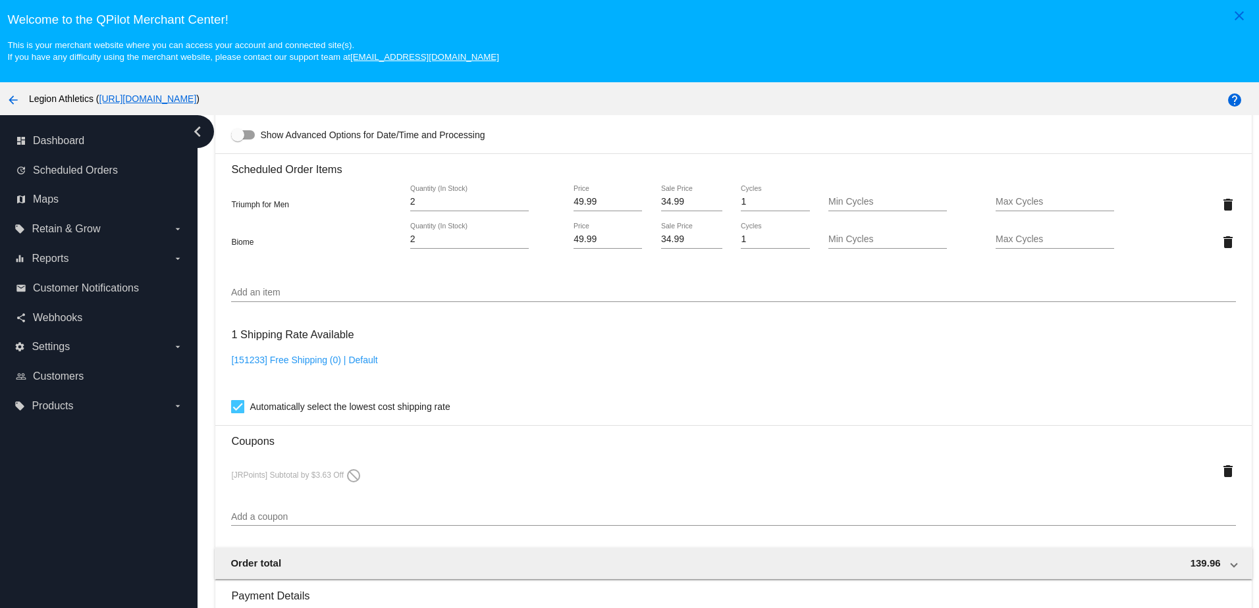
scroll to position [922, 0]
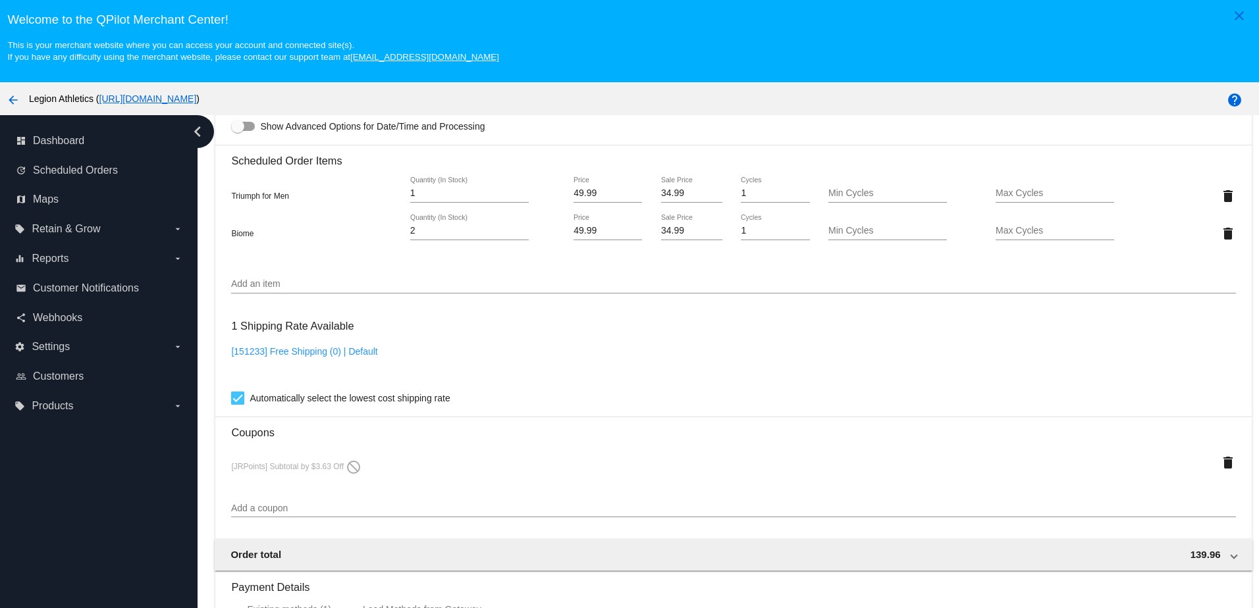
type input "1"
click at [517, 199] on input "1" at bounding box center [469, 193] width 119 height 11
type input "1"
click at [523, 236] on input "1" at bounding box center [469, 231] width 119 height 11
click at [1220, 471] on mat-icon "delete" at bounding box center [1228, 463] width 16 height 16
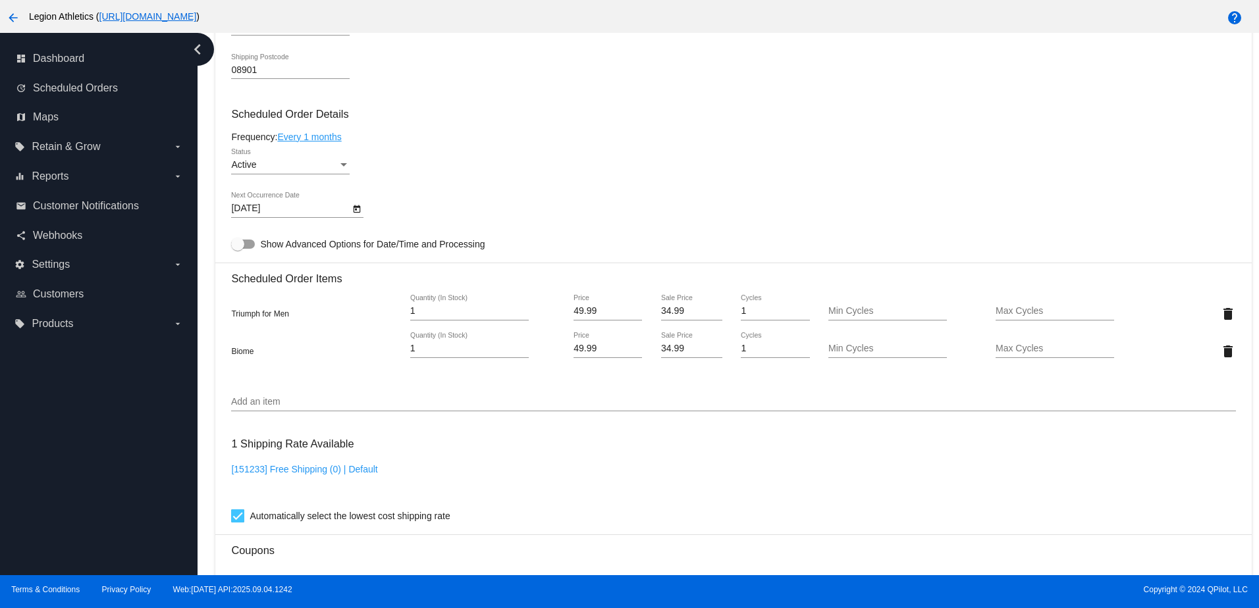
scroll to position [608, 0]
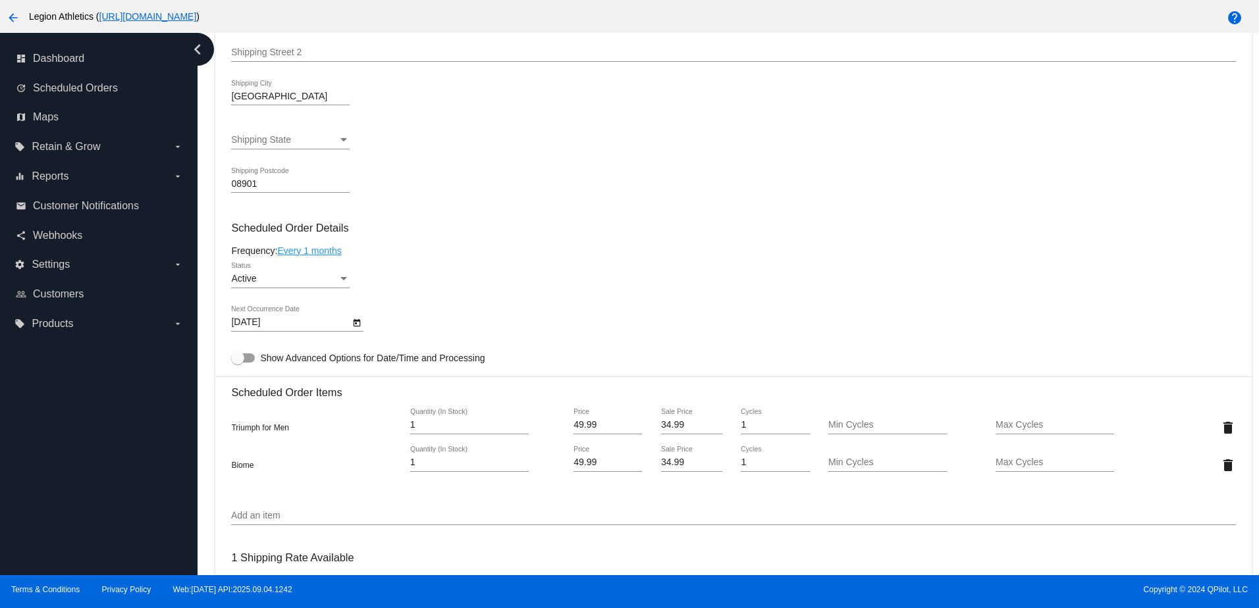
click at [263, 280] on div "Active Status" at bounding box center [290, 276] width 119 height 26
click at [263, 313] on span "Paused" at bounding box center [290, 315] width 119 height 28
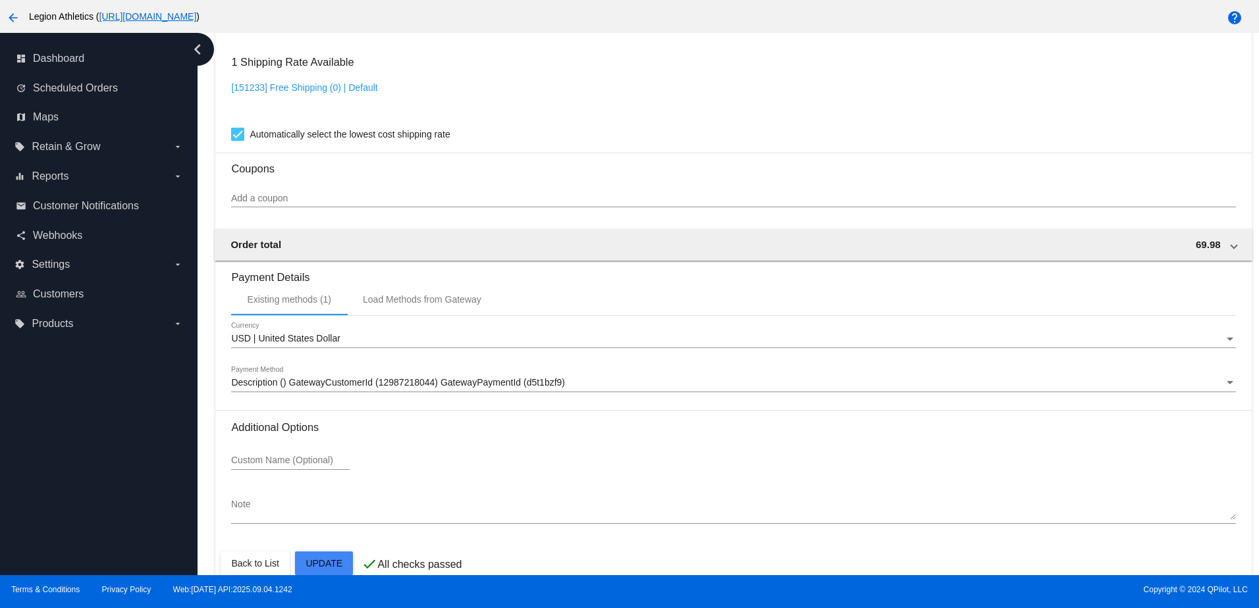
scroll to position [1134, 0]
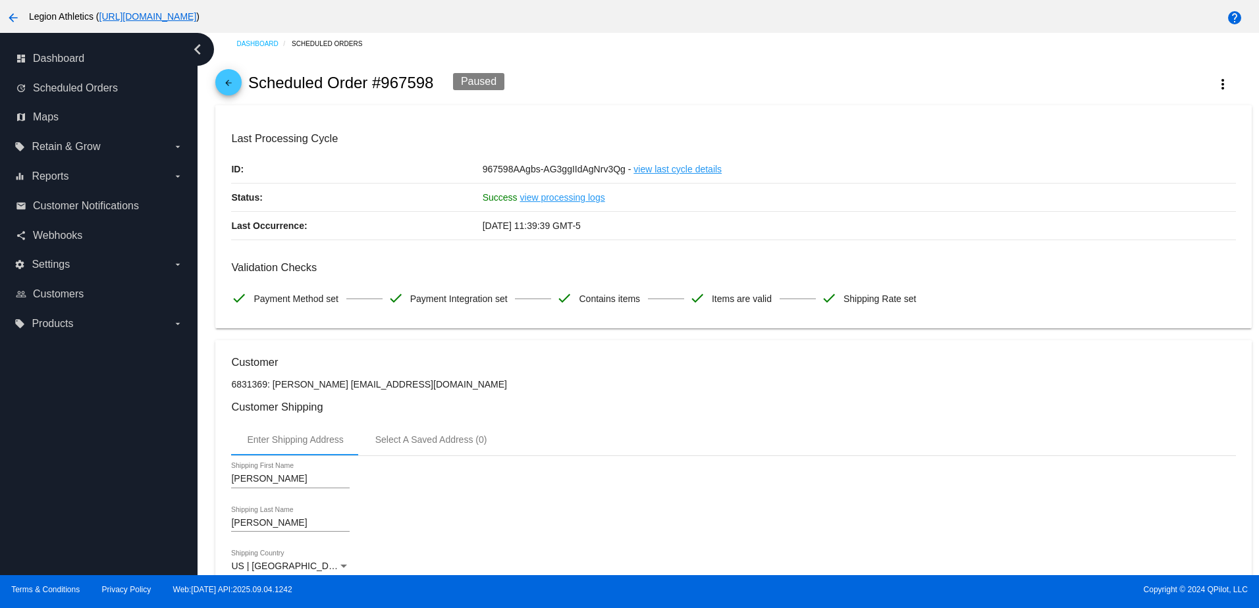
scroll to position [0, 0]
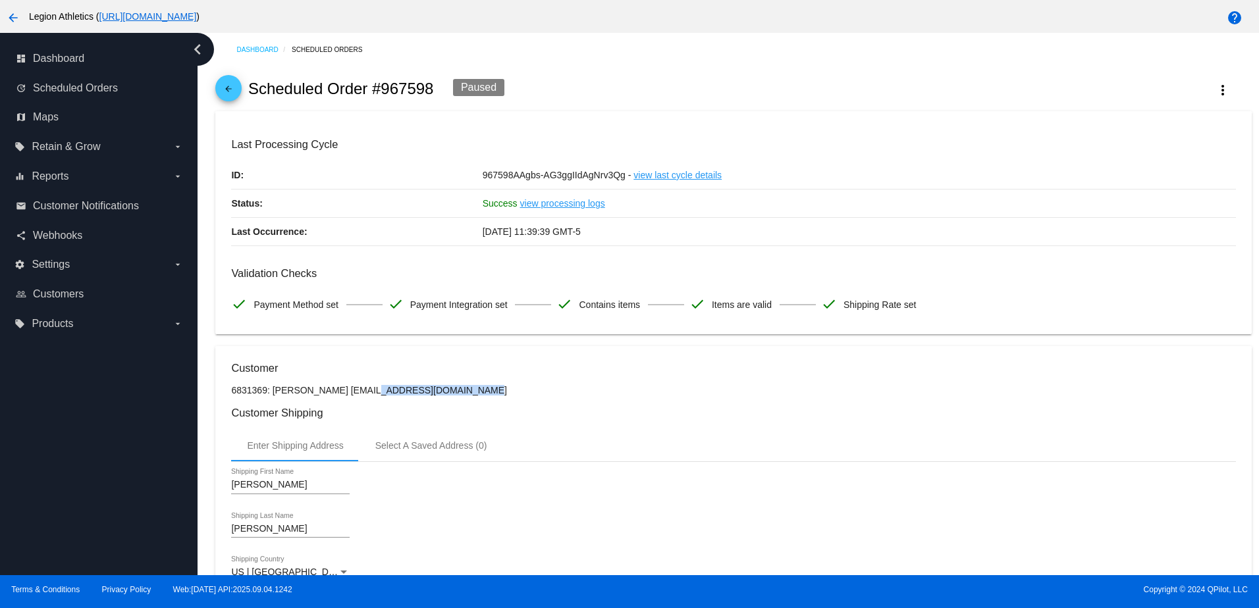
drag, startPoint x: 440, startPoint y: 389, endPoint x: 329, endPoint y: 396, distance: 111.5
copy p "[EMAIL_ADDRESS][DOMAIN_NAME]"
click at [231, 94] on mat-icon "arrow_back" at bounding box center [229, 92] width 16 height 16
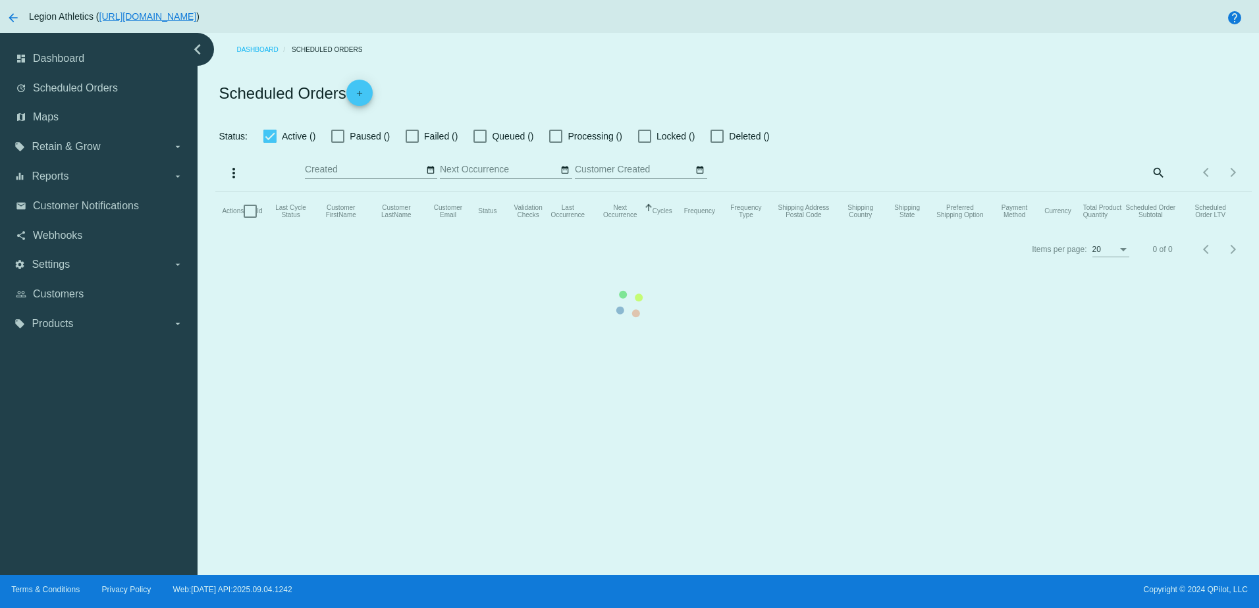
checkbox input "true"
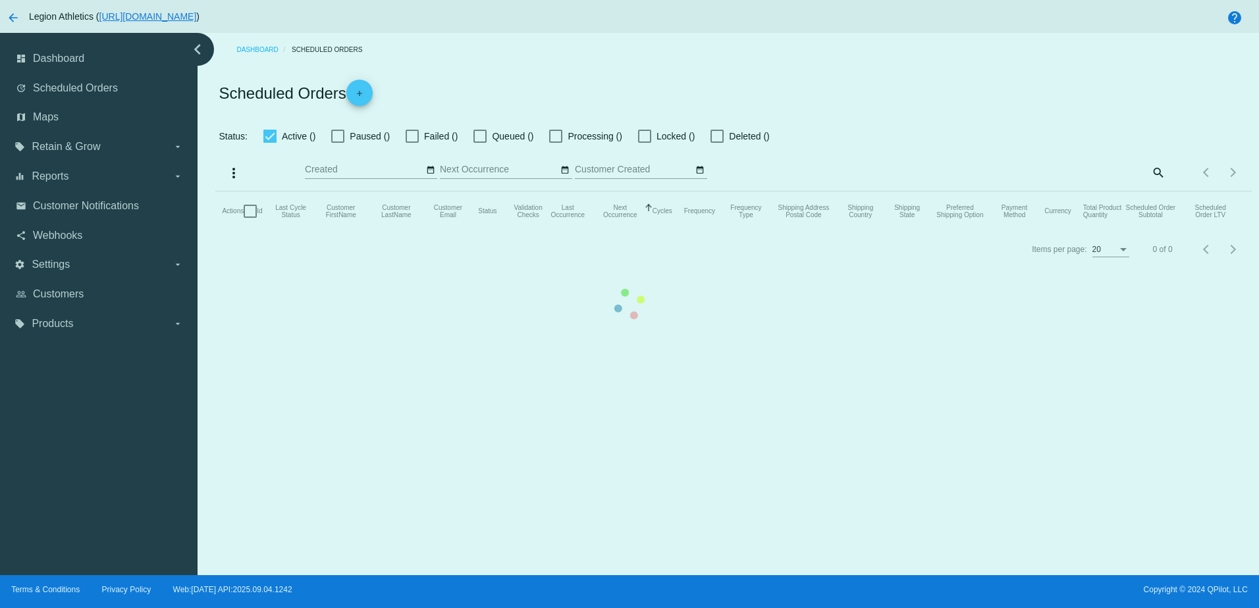
checkbox input "true"
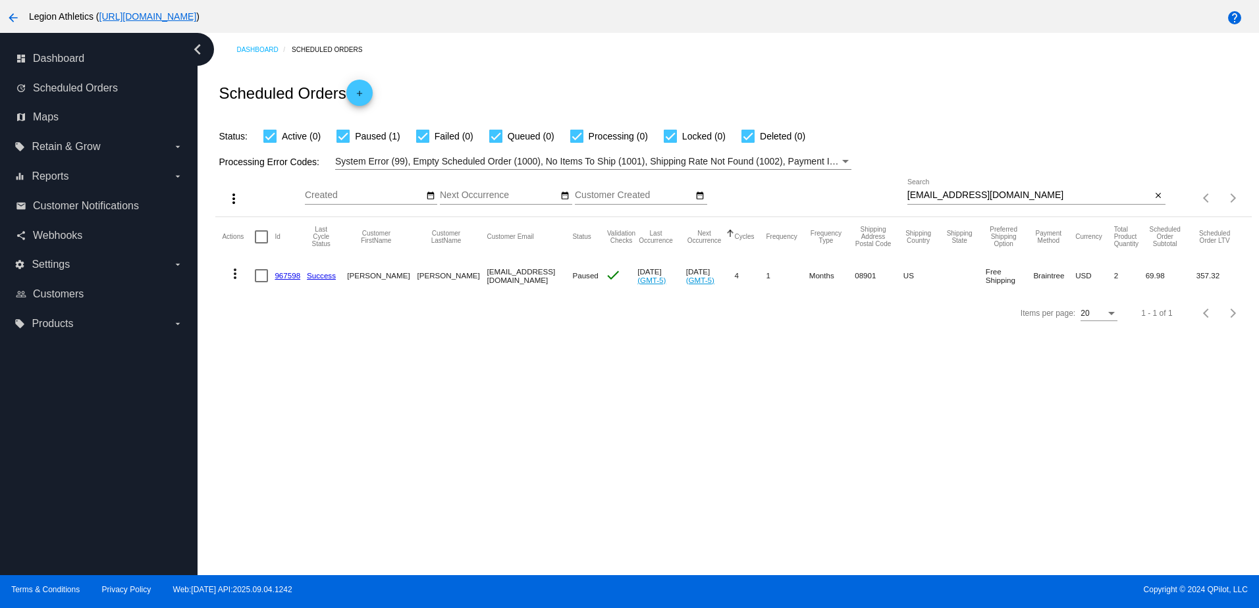
drag, startPoint x: 1040, startPoint y: 190, endPoint x: 908, endPoint y: 199, distance: 132.7
click at [908, 199] on div "maxtdog@optonline.net Search" at bounding box center [1029, 192] width 244 height 26
drag, startPoint x: 1019, startPoint y: 201, endPoint x: 863, endPoint y: 198, distance: 156.1
click at [863, 198] on div "more_vert Sep Jan Feb Mar Apr 1" at bounding box center [733, 193] width 1036 height 47
